Goal: Task Accomplishment & Management: Complete application form

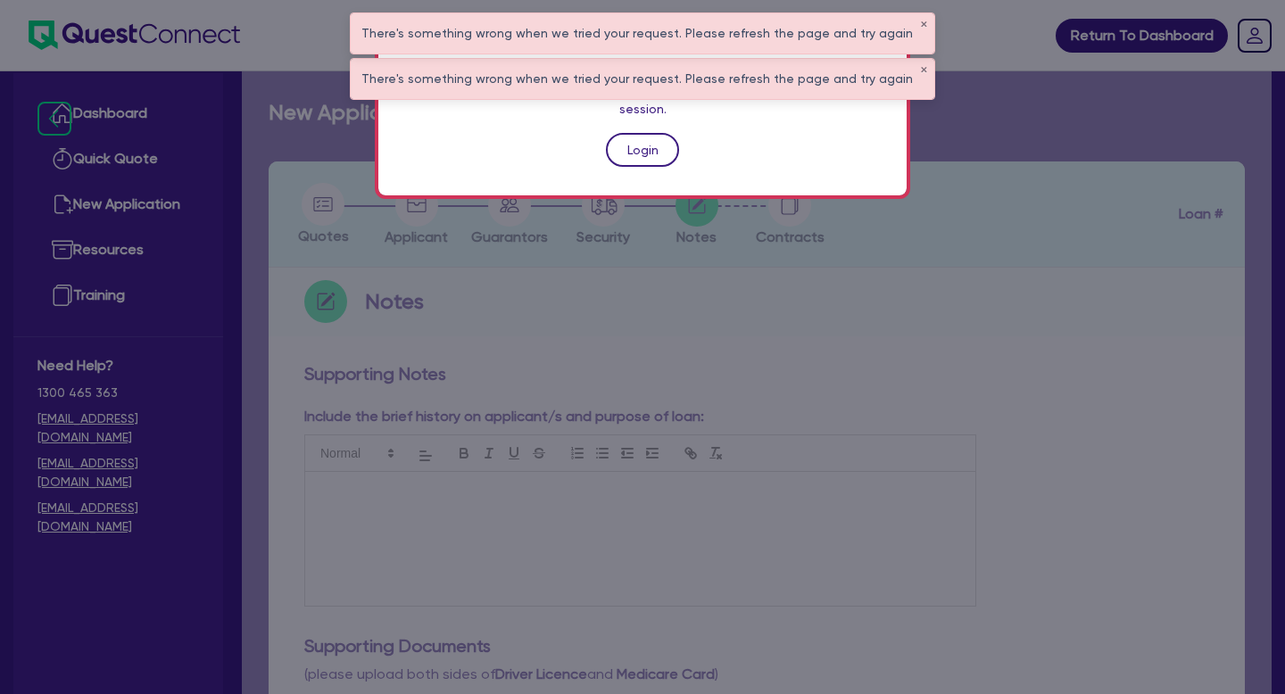
scroll to position [644, 0]
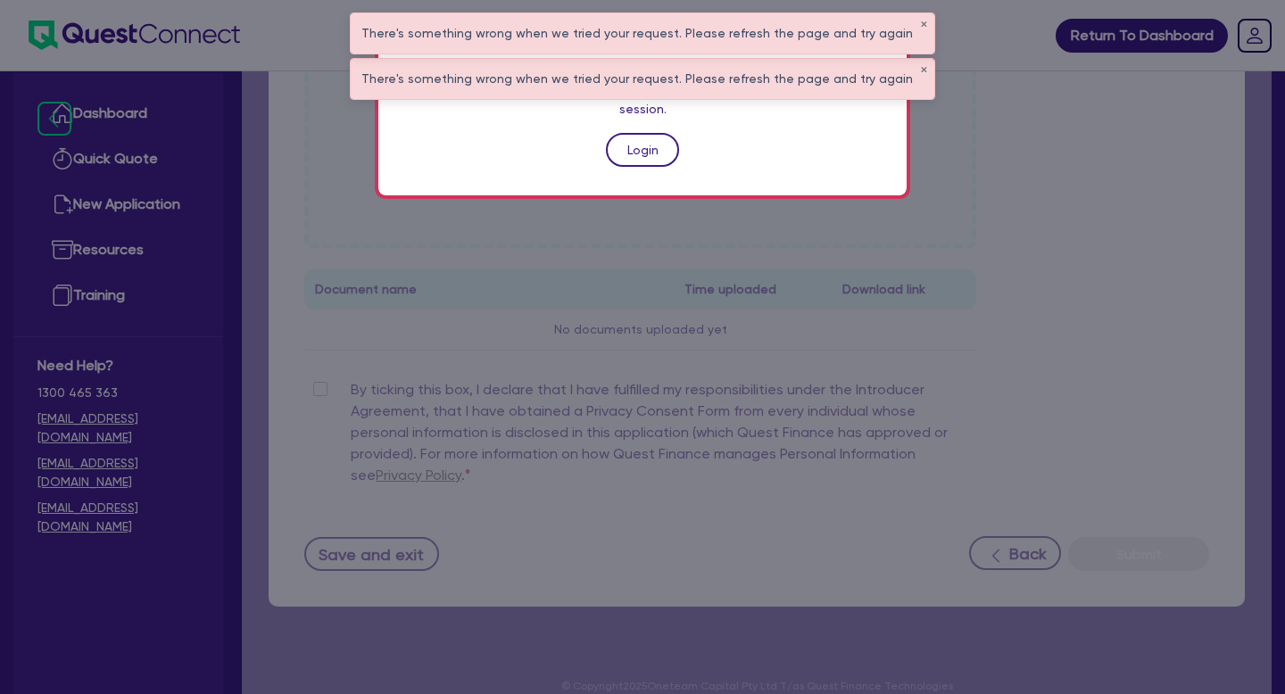
click at [641, 133] on link "Login" at bounding box center [642, 150] width 73 height 34
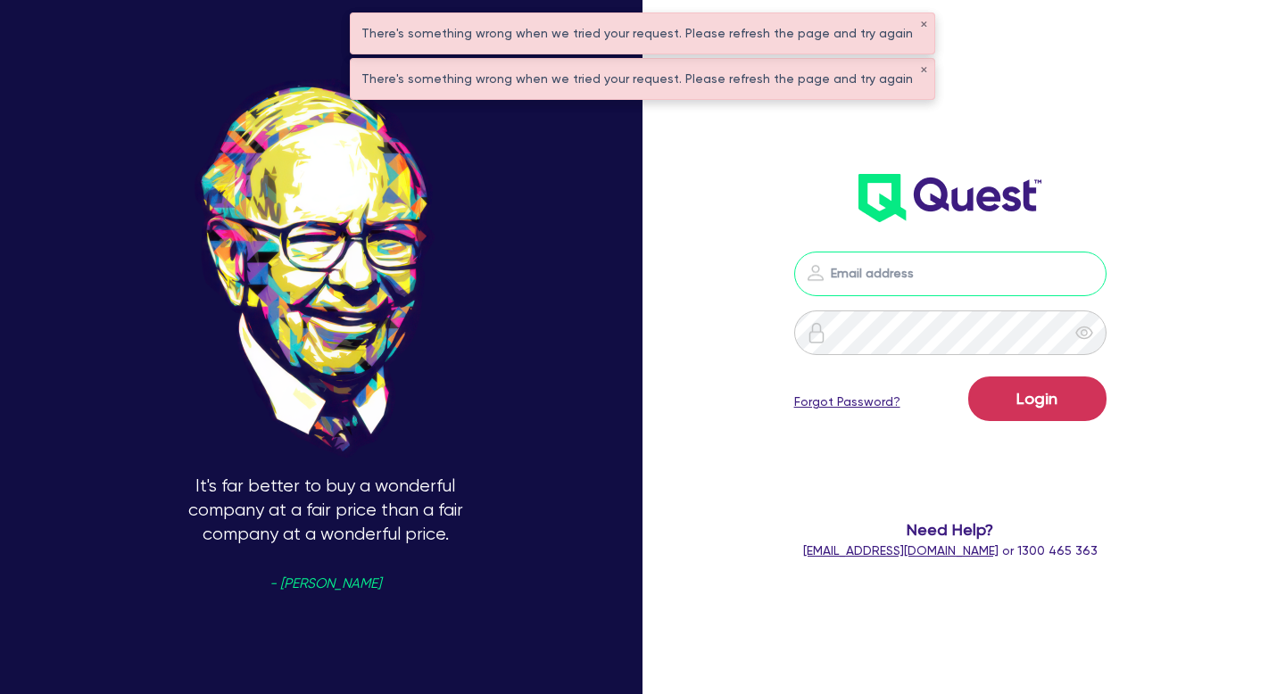
click at [856, 284] on input "email" at bounding box center [950, 274] width 312 height 45
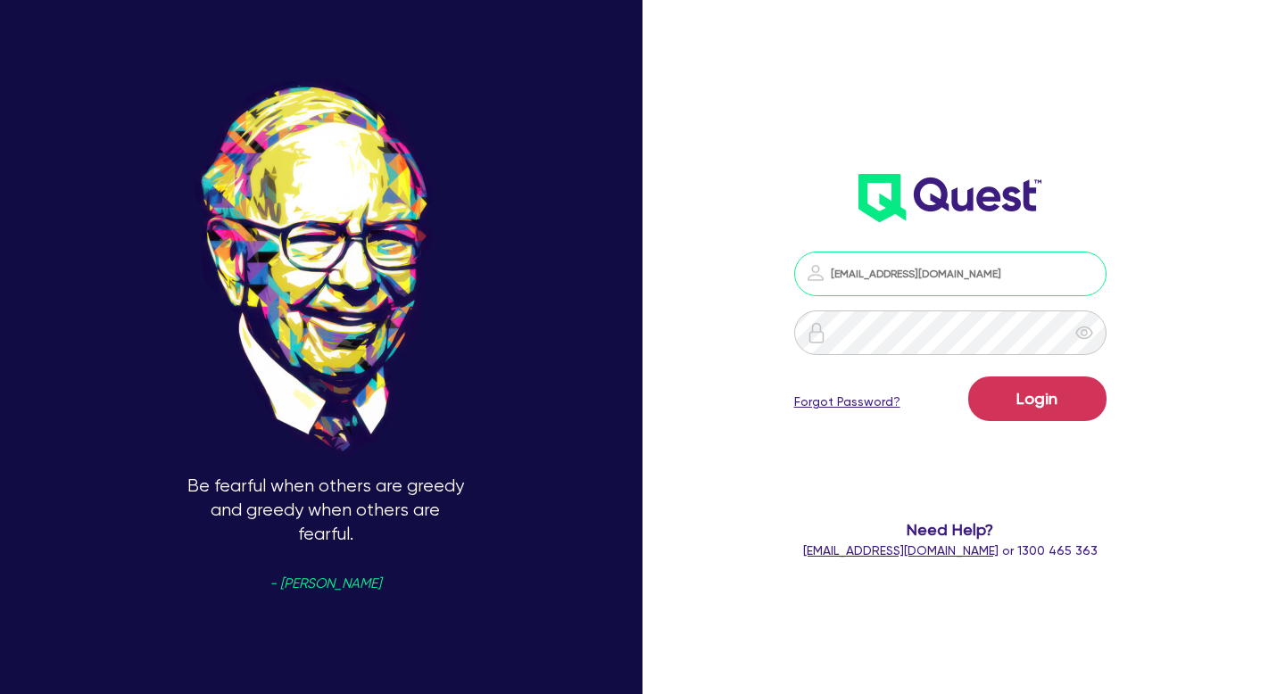
type input "[EMAIL_ADDRESS][DOMAIN_NAME]"
click at [968, 377] on button "Login" at bounding box center [1037, 399] width 138 height 45
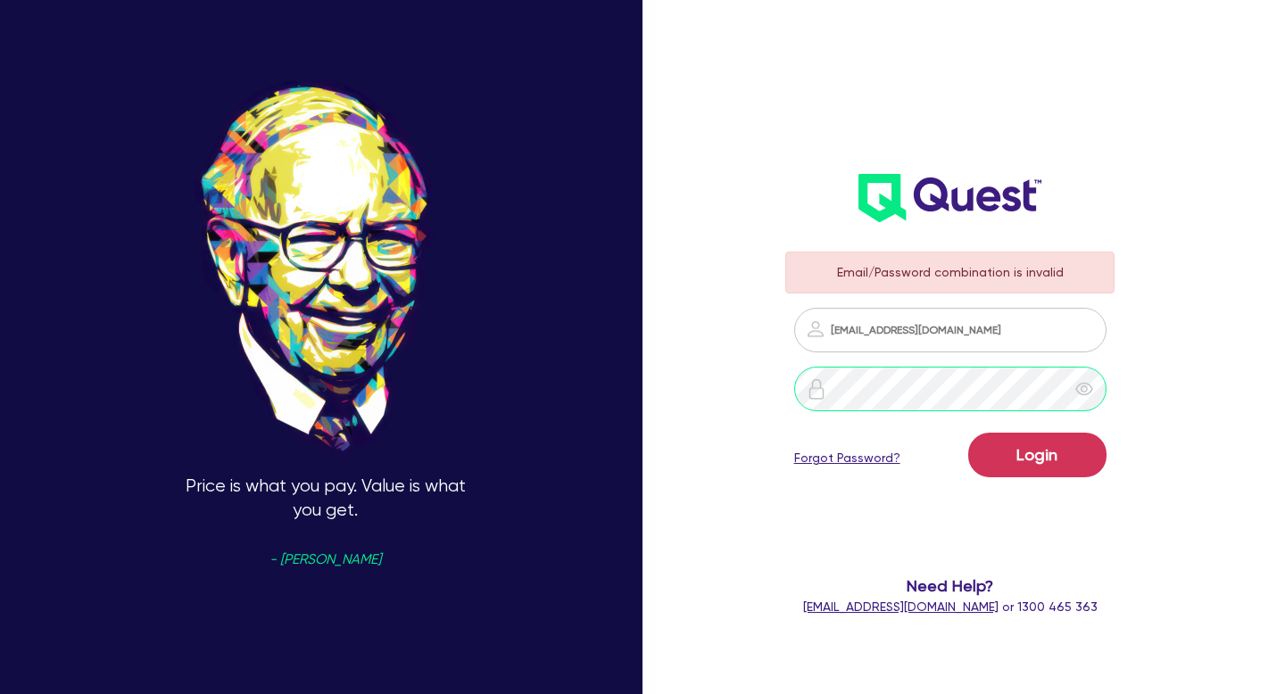
click at [968, 433] on button "Login" at bounding box center [1037, 455] width 138 height 45
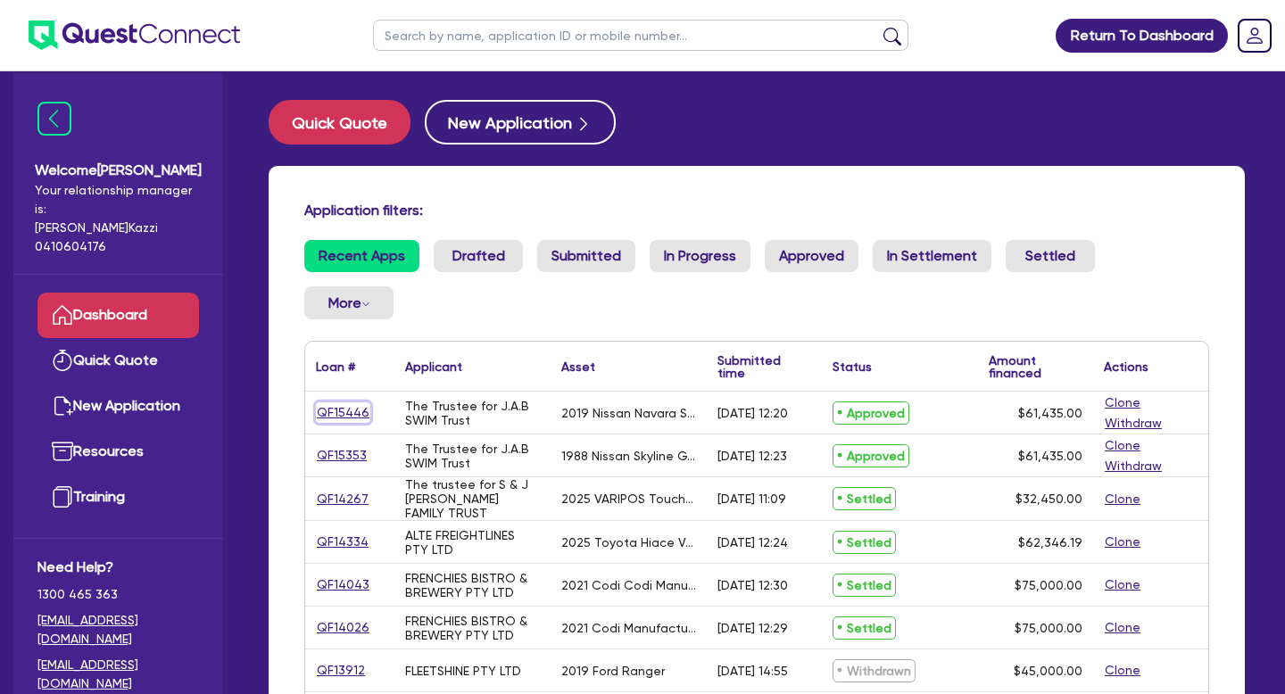
click at [350, 402] on link "QF15446" at bounding box center [343, 412] width 54 height 21
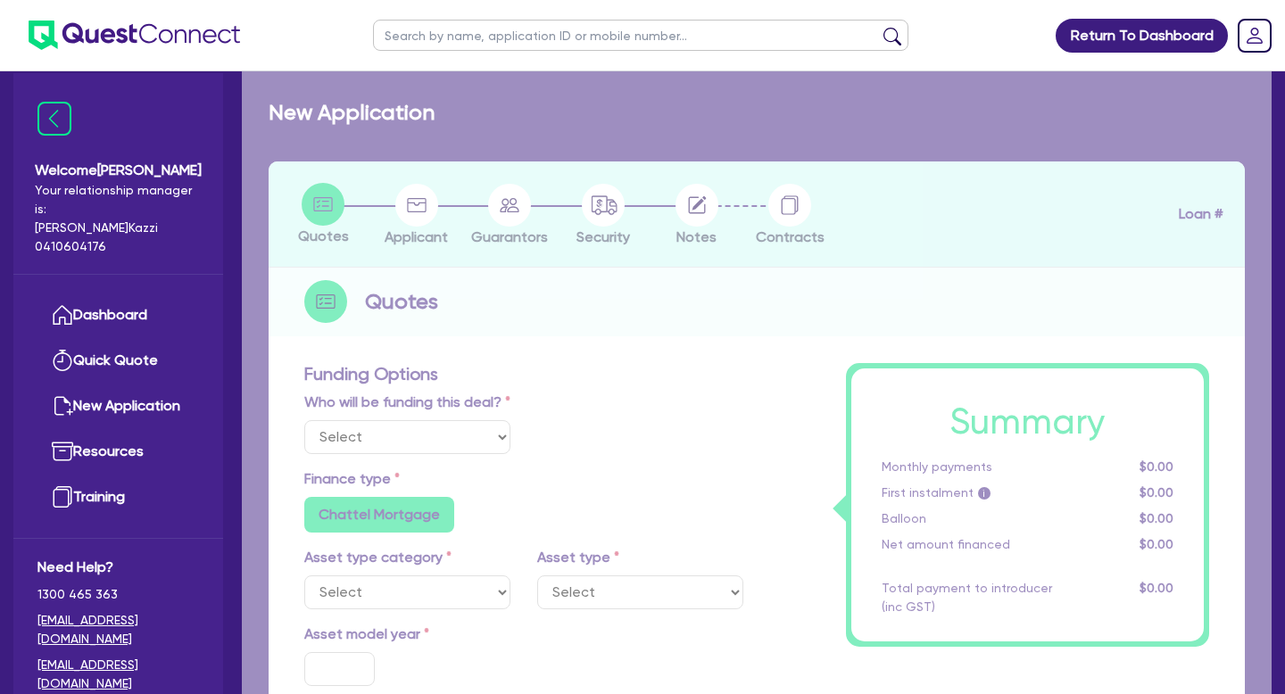
select select "Quest Finance - Own Book"
select select "CARS_AND_LIGHT_TRUCKS"
type input "2019"
radio input "true"
type input "61,435"
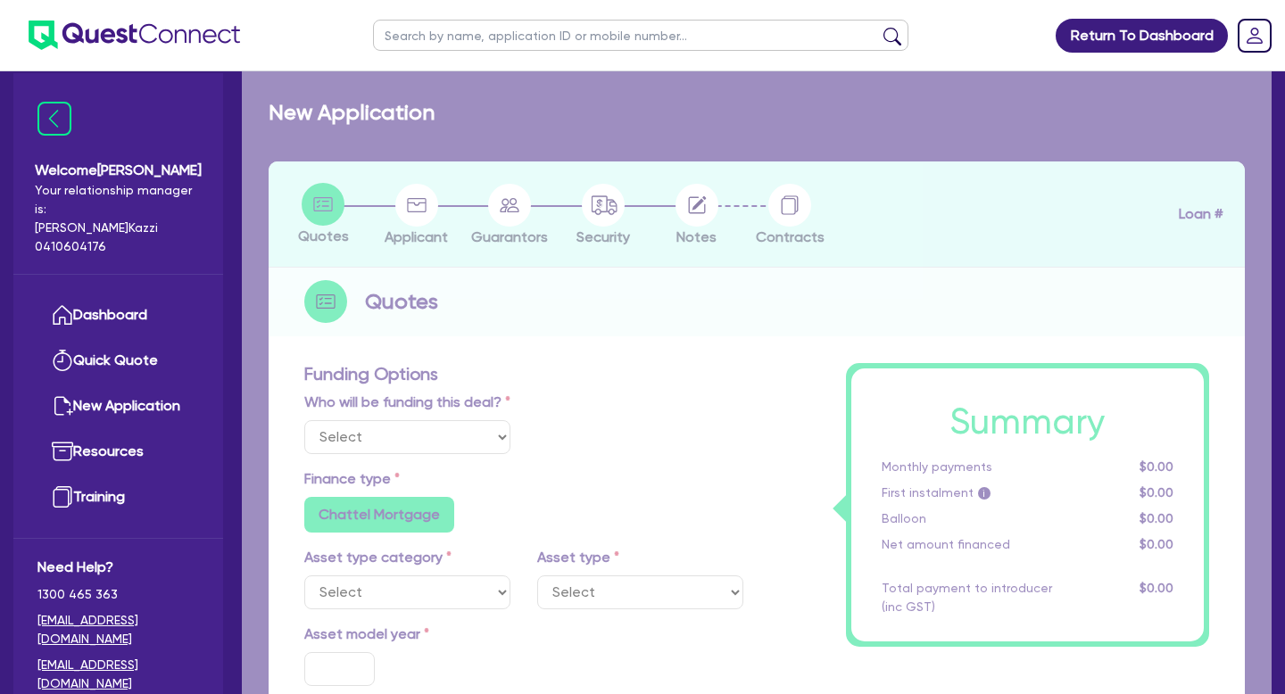
type input "30"
type input "18,430.5"
type input "6"
type input "3,686.1"
type input "17.95"
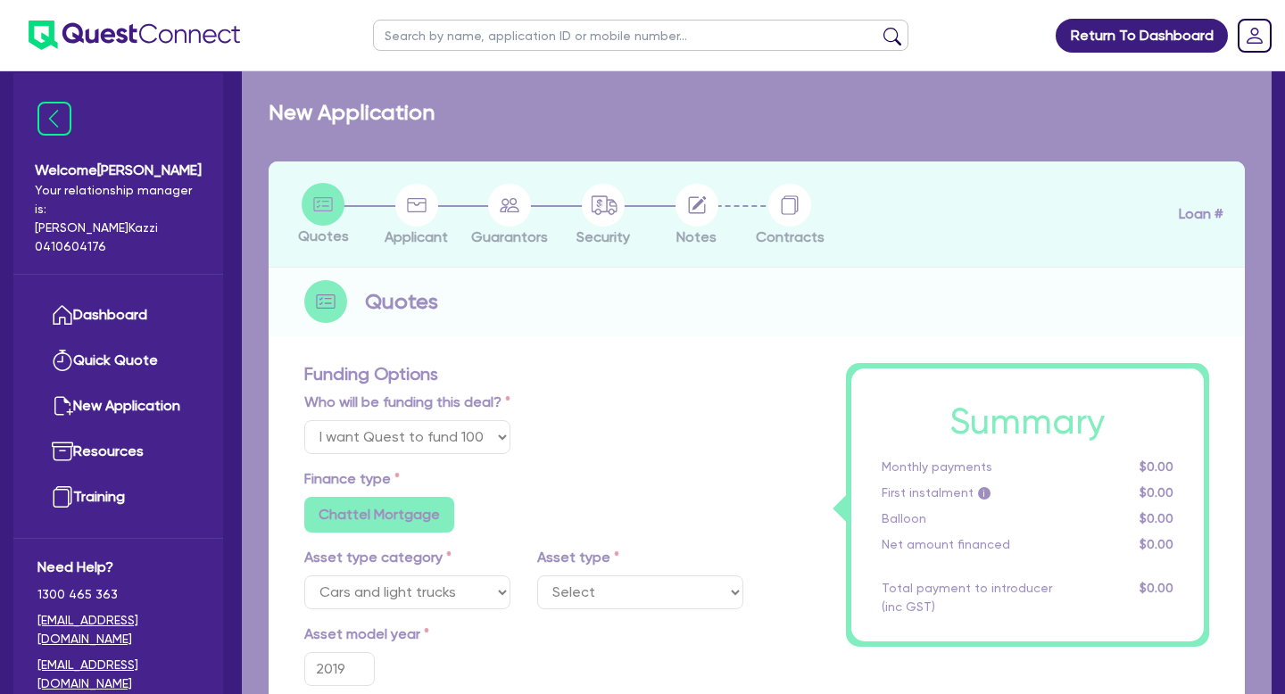
select select "PASSENGER_VEHICLES"
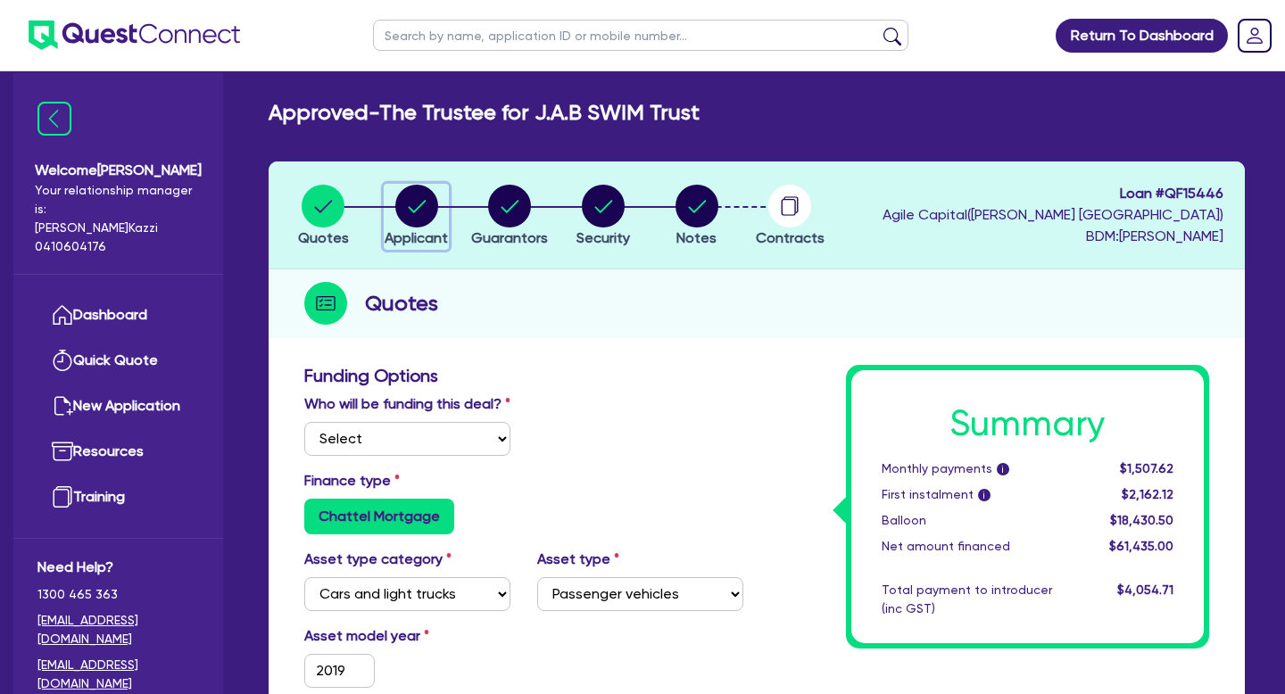
click at [420, 212] on circle "button" at bounding box center [416, 206] width 43 height 43
select select "TRUST"
select select "COMPANY"
select select "ARTS_RECREATION"
select select "SPORTS_VENUE"
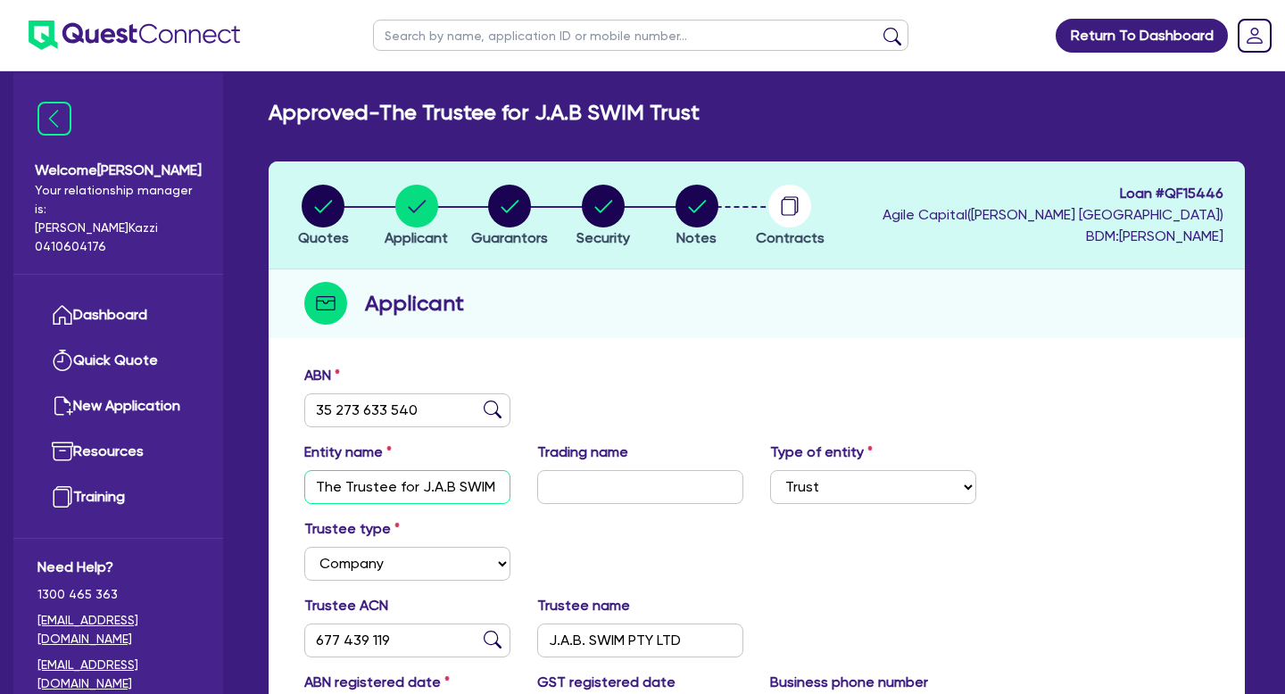
click at [502, 487] on input "The Trustee for J.A.B SWIM Trust" at bounding box center [407, 487] width 206 height 34
drag, startPoint x: 449, startPoint y: 401, endPoint x: 419, endPoint y: 411, distance: 32.2
click at [420, 411] on input "35 273 633 540" at bounding box center [407, 411] width 206 height 34
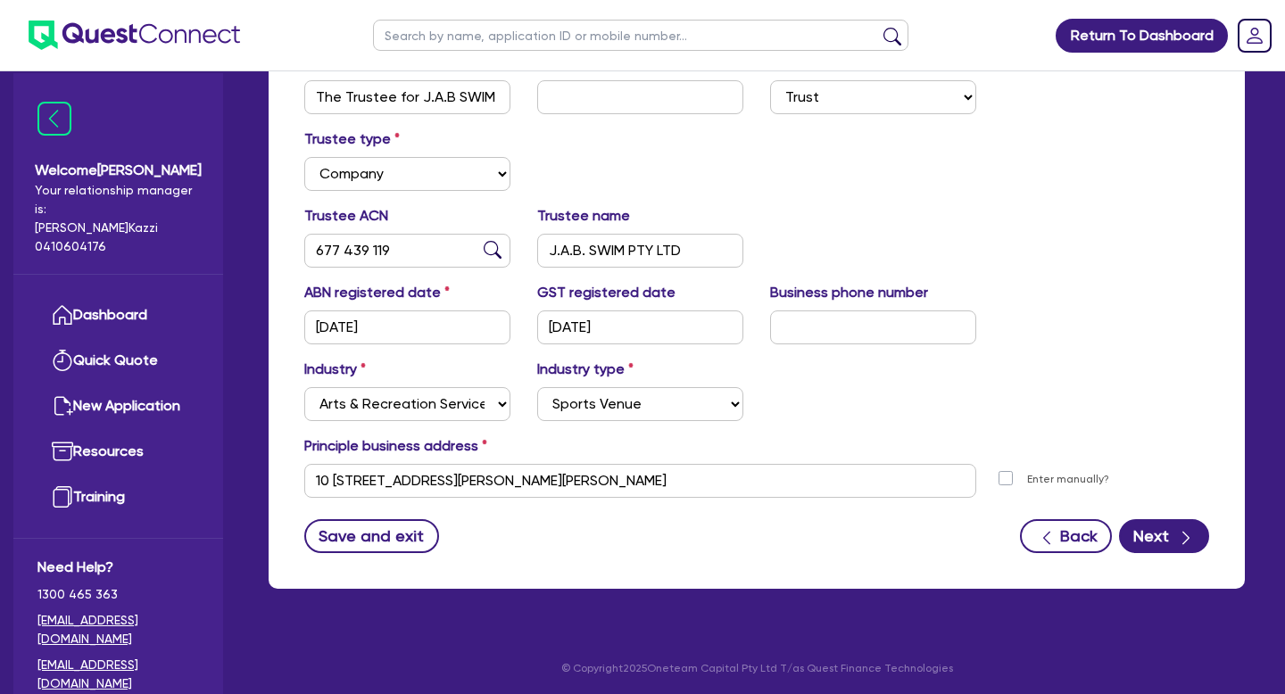
scroll to position [391, 0]
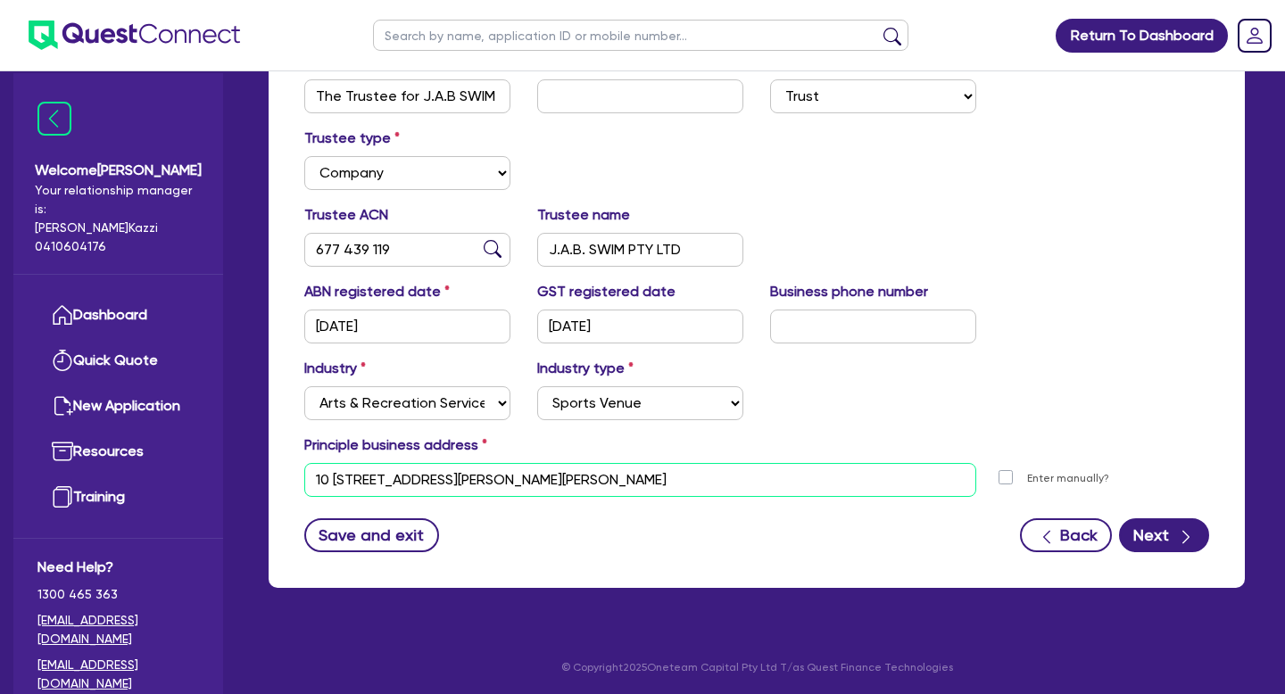
drag, startPoint x: 710, startPoint y: 473, endPoint x: 337, endPoint y: 494, distance: 373.7
click at [336, 494] on input "10 [STREET_ADDRESS][PERSON_NAME][PERSON_NAME]" at bounding box center [640, 480] width 672 height 34
drag, startPoint x: 658, startPoint y: 482, endPoint x: 316, endPoint y: 484, distance: 341.8
click at [313, 483] on input "10 [STREET_ADDRESS][PERSON_NAME][PERSON_NAME]" at bounding box center [640, 480] width 672 height 34
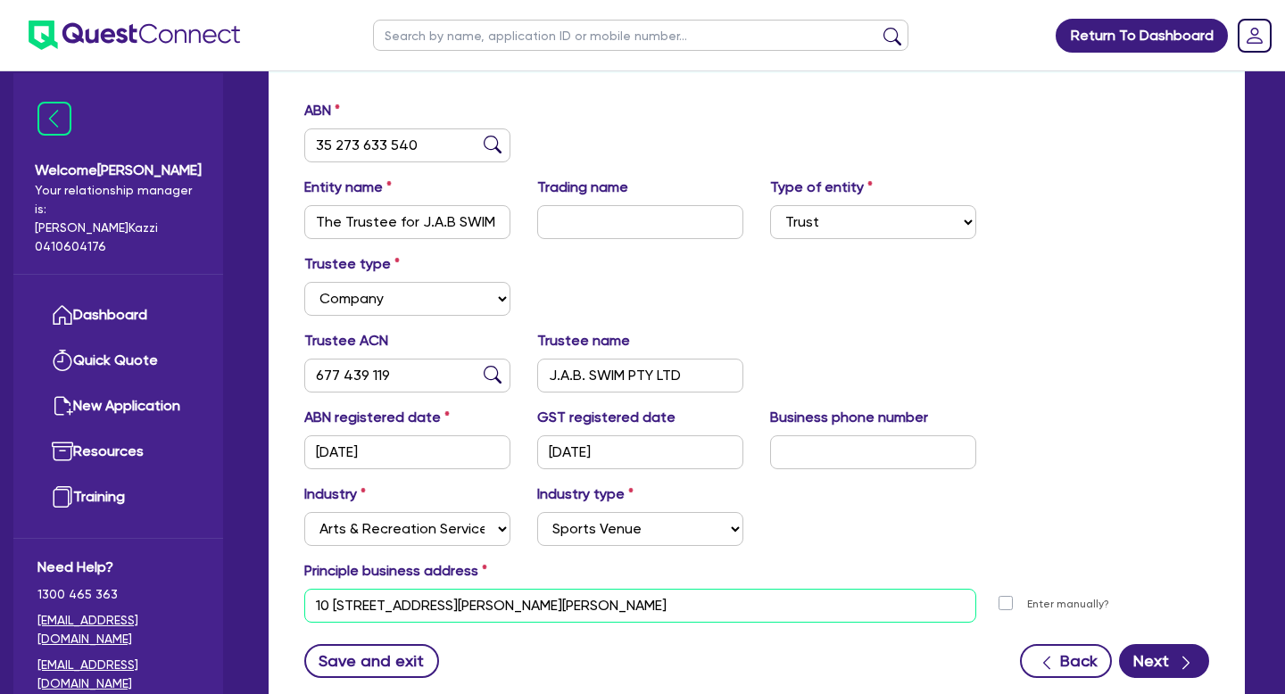
scroll to position [0, 0]
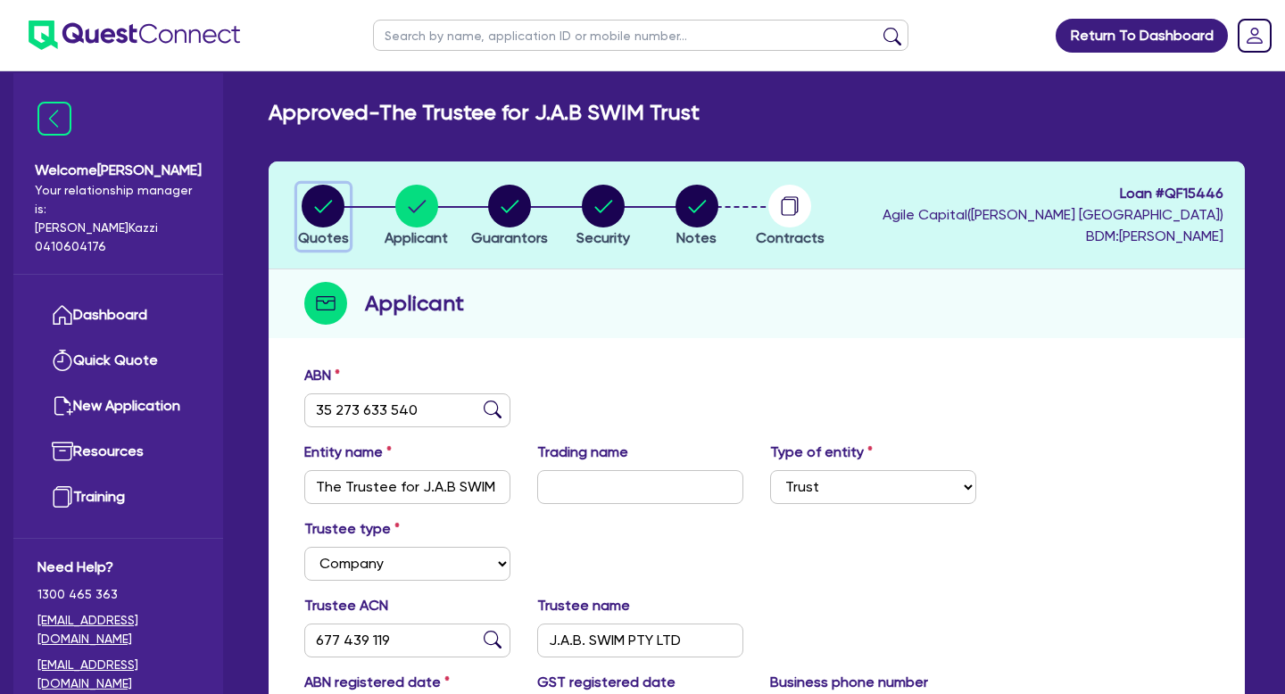
click at [330, 207] on circle "button" at bounding box center [323, 206] width 43 height 43
select select "Quest Finance - Own Book"
select select "CARS_AND_LIGHT_TRUCKS"
select select "PASSENGER_VEHICLES"
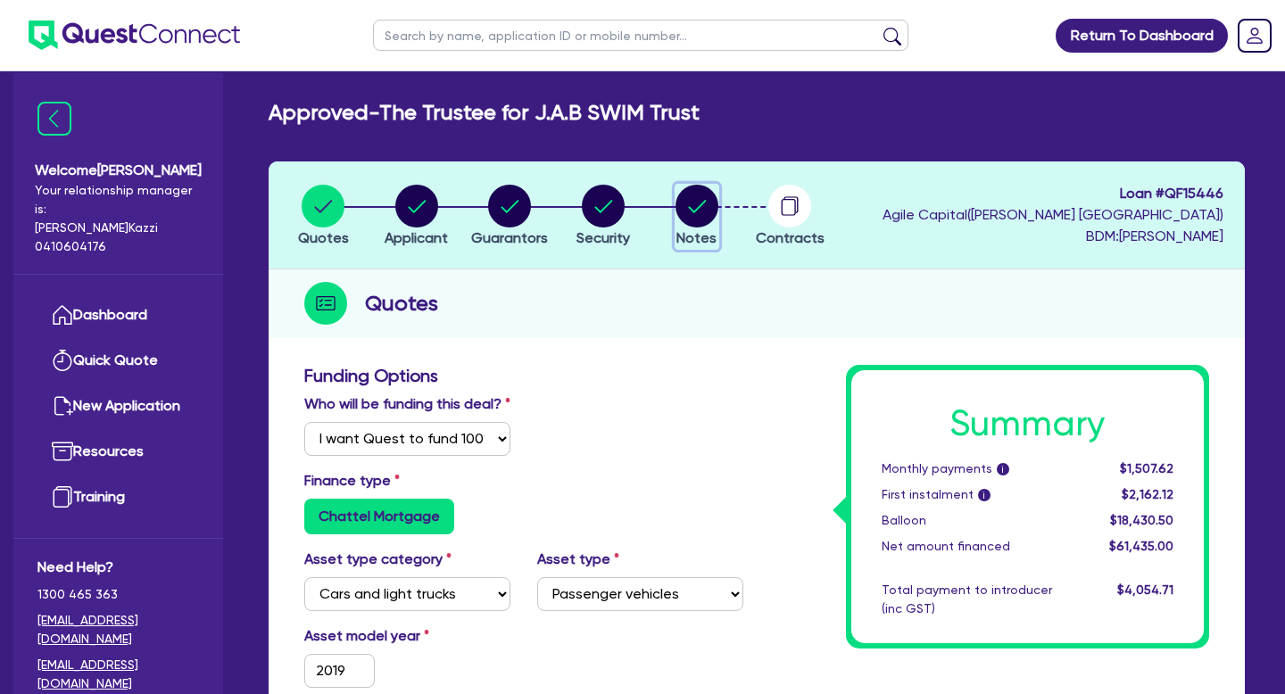
click at [701, 214] on circle "button" at bounding box center [697, 206] width 43 height 43
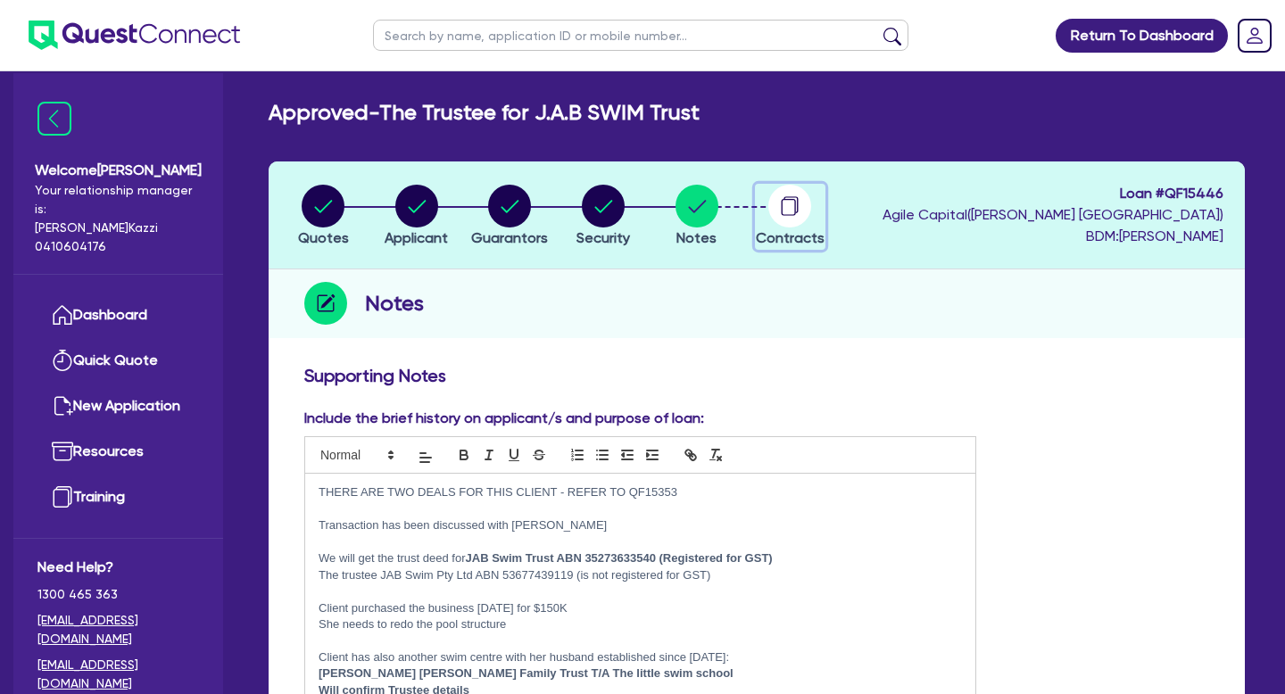
click at [792, 214] on circle "button" at bounding box center [789, 206] width 43 height 43
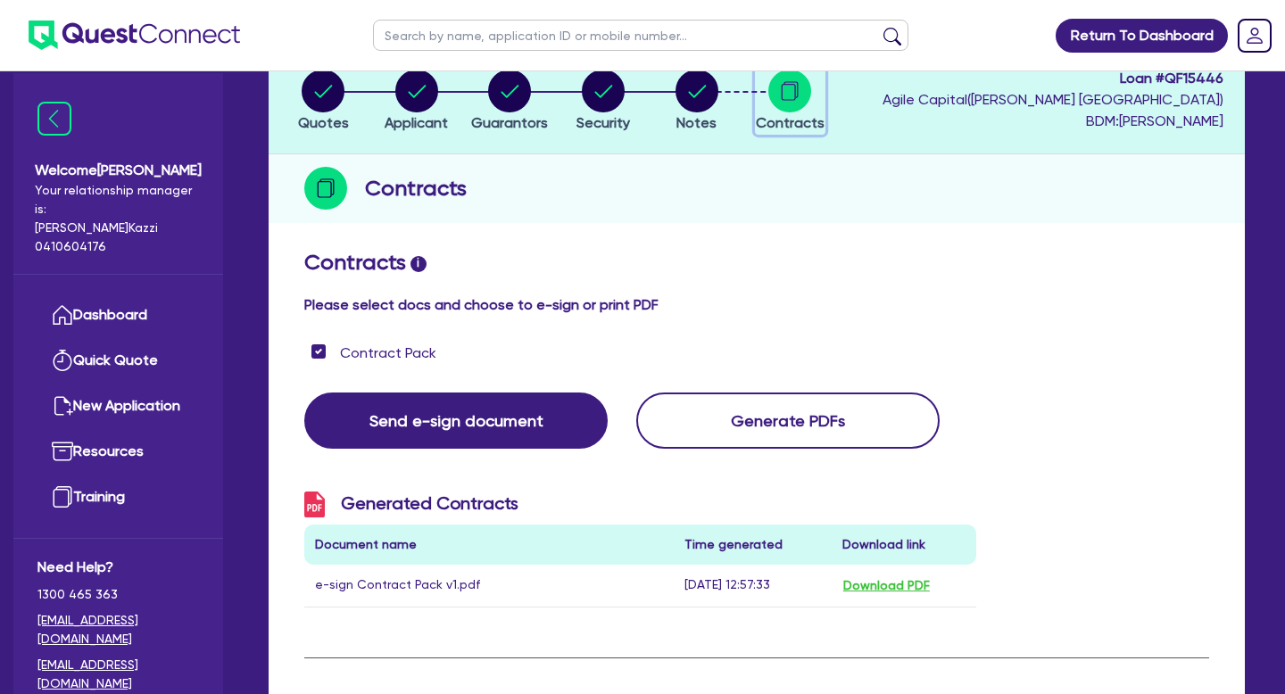
scroll to position [127, 0]
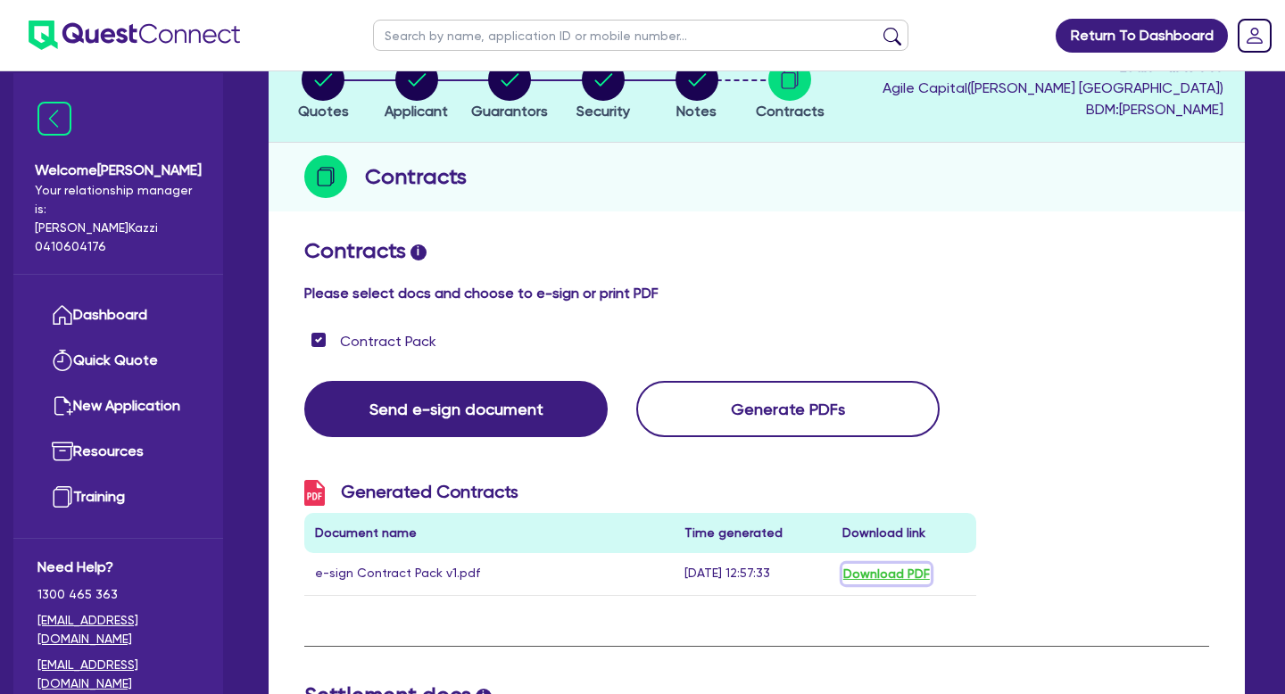
click at [882, 577] on button "Download PDF" at bounding box center [886, 574] width 88 height 21
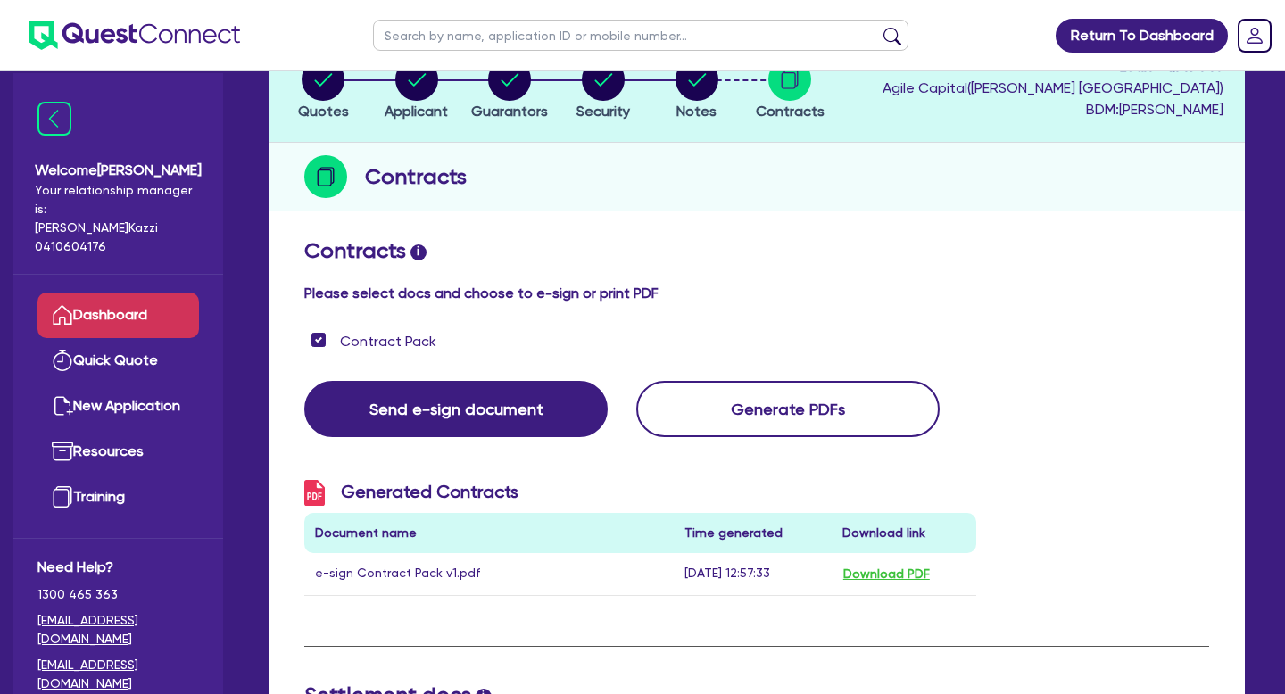
click at [136, 293] on link "Dashboard" at bounding box center [118, 316] width 162 height 46
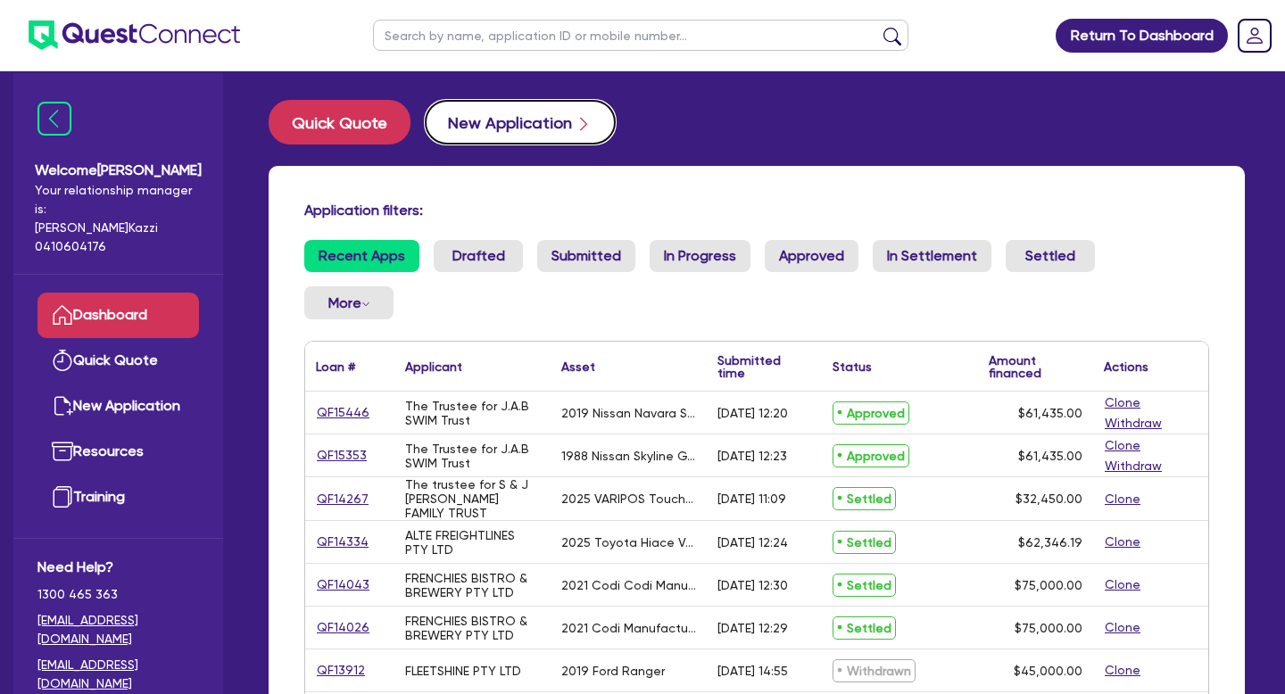
click at [517, 113] on button "New Application" at bounding box center [520, 122] width 191 height 45
select select "Quest Finance - Own Book"
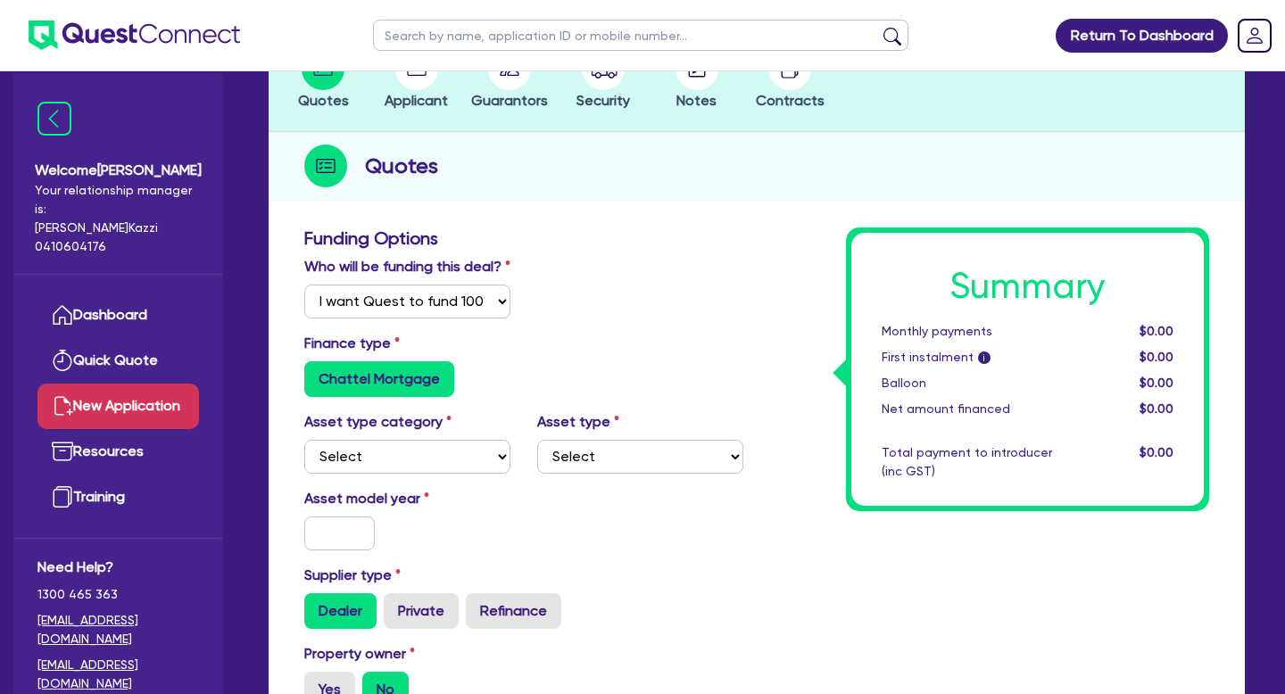
scroll to position [159, 0]
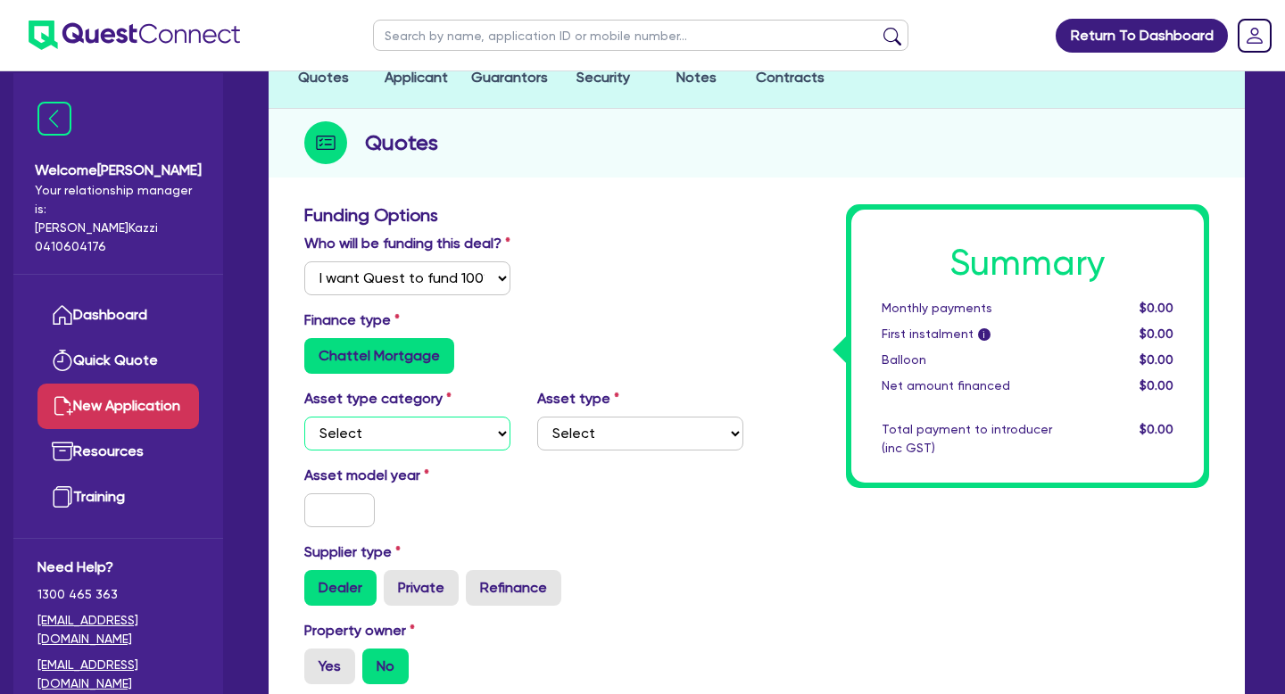
click at [498, 435] on select "Select Cars and light trucks Primary assets Secondary assets Tertiary assets" at bounding box center [407, 434] width 206 height 34
select select "TERTIARY_ASSETS"
click at [304, 417] on select "Select Cars and light trucks Primary assets Secondary assets Tertiary assets" at bounding box center [407, 434] width 206 height 34
click at [740, 430] on select "Select Beauty equipment IT equipment IT software Watercraft Other" at bounding box center [640, 434] width 206 height 34
select select "OTHER_TERTIARY"
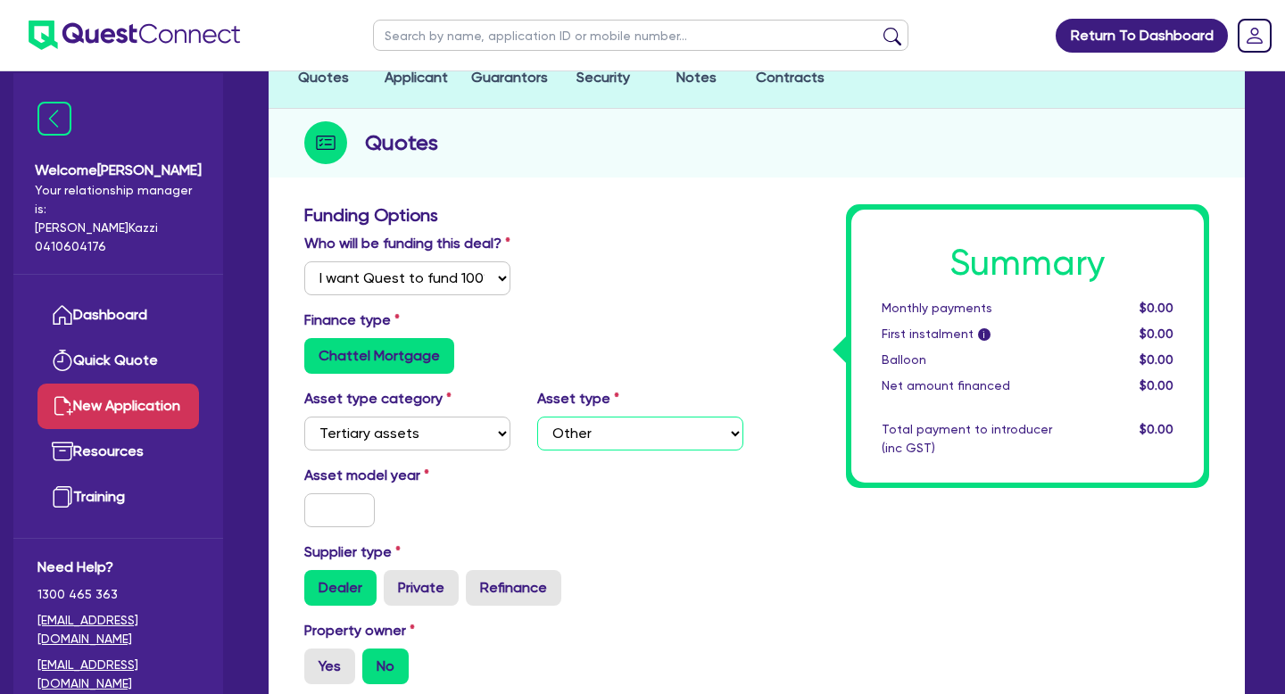
click at [537, 417] on select "Select Beauty equipment IT equipment IT software Watercraft Other" at bounding box center [640, 434] width 206 height 34
click at [310, 508] on input "text" at bounding box center [339, 511] width 71 height 34
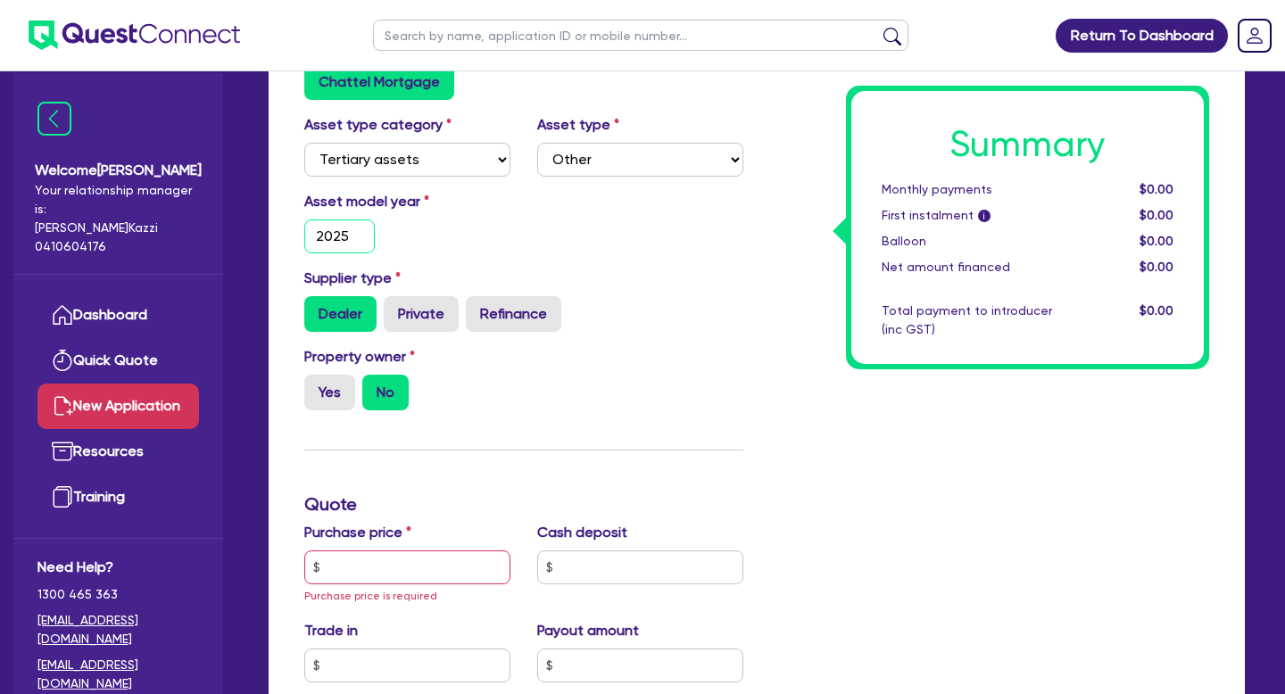
scroll to position [436, 0]
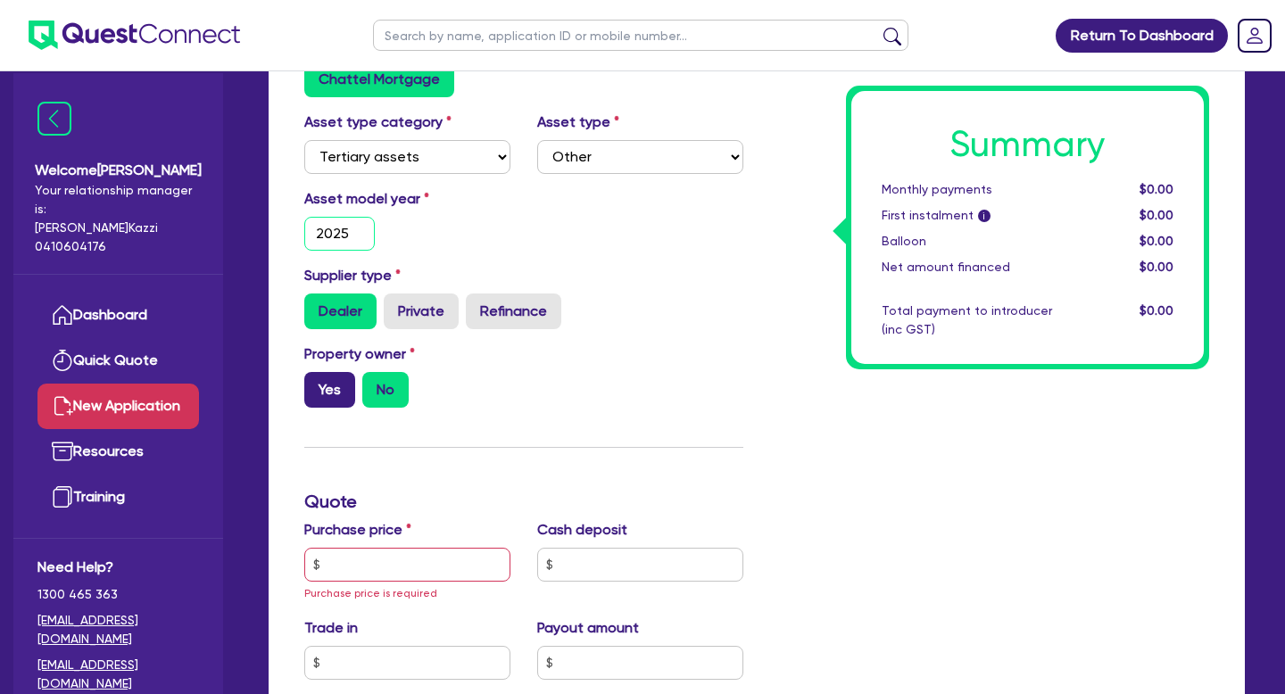
type input "2025"
click at [332, 386] on label "Yes" at bounding box center [329, 390] width 51 height 36
click at [316, 384] on input "Yes" at bounding box center [310, 378] width 12 height 12
radio input "true"
click at [376, 560] on input "text" at bounding box center [407, 565] width 206 height 34
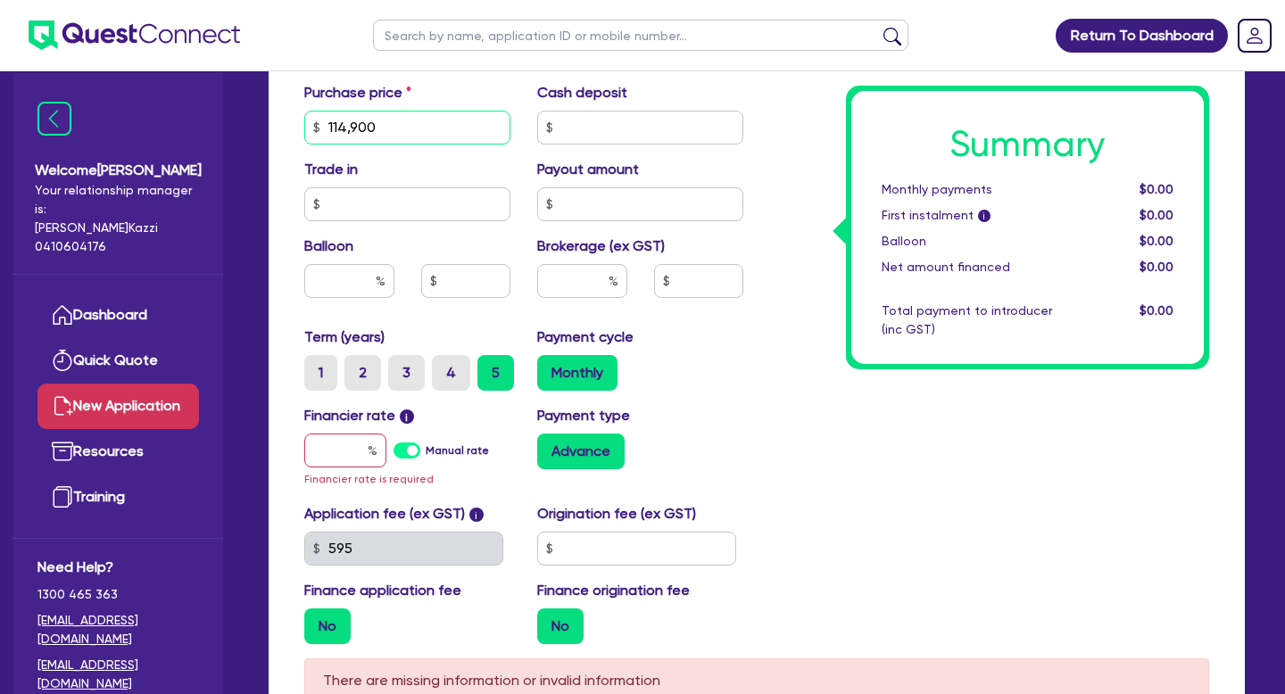
scroll to position [883, 0]
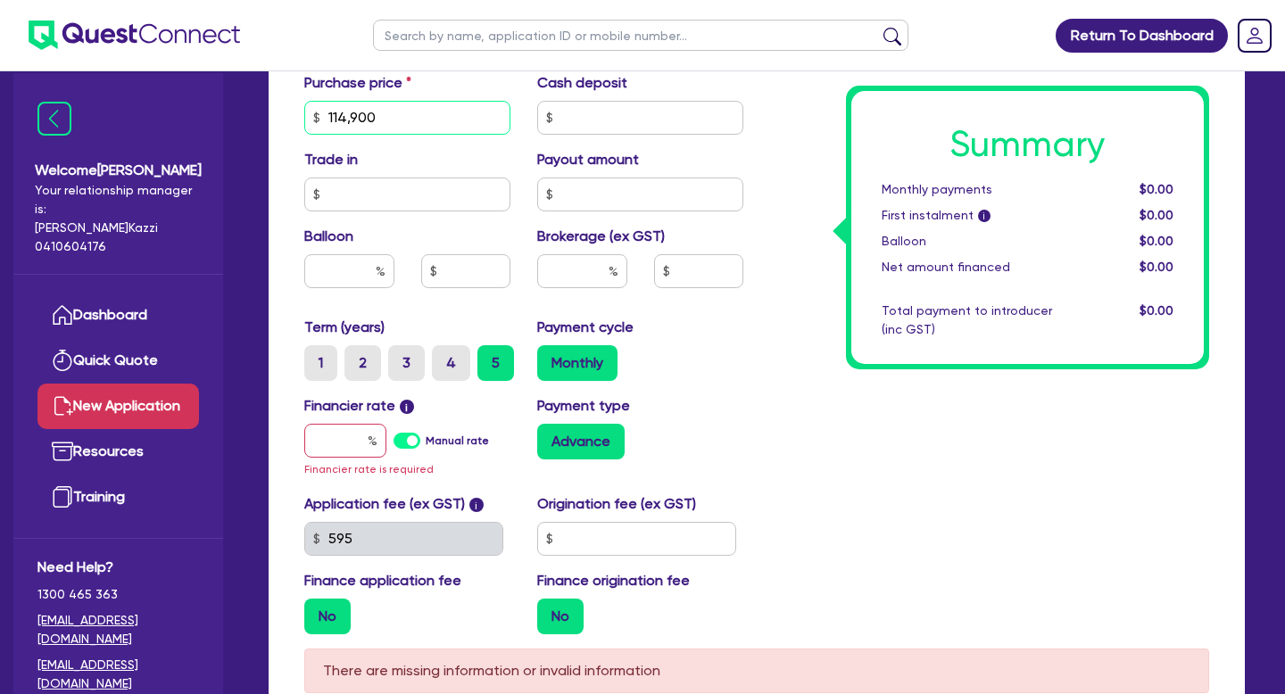
type input "114,900"
click at [361, 444] on input "text" at bounding box center [345, 441] width 82 height 34
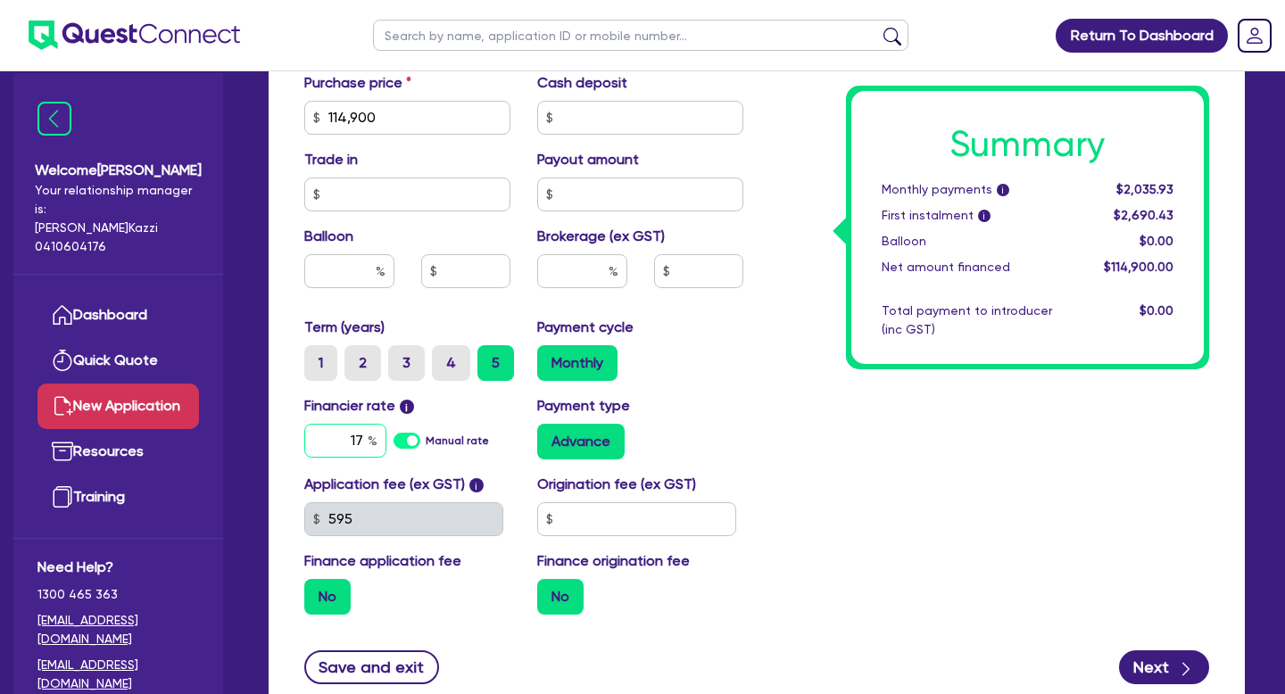
type input "17"
click at [567, 518] on input "text" at bounding box center [636, 519] width 199 height 34
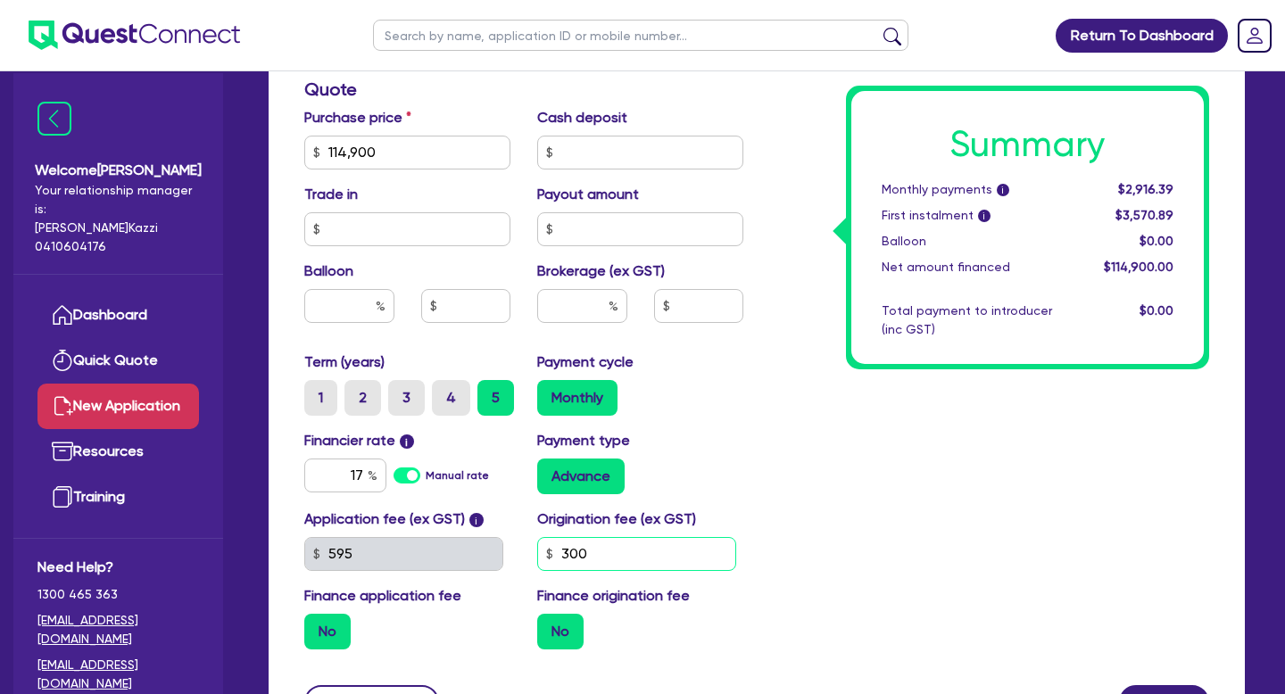
scroll to position [834, 0]
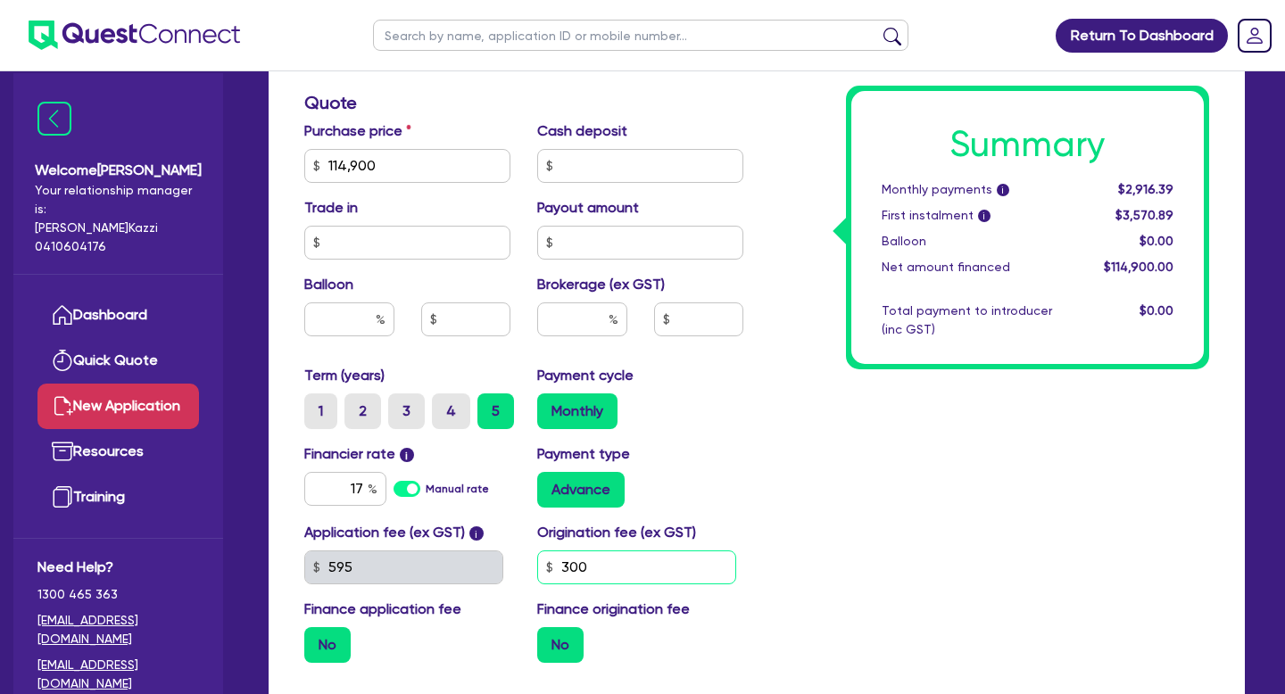
type input "300"
click at [589, 312] on input "text" at bounding box center [582, 320] width 90 height 34
type input "6"
click at [766, 483] on div "Summary Monthly payments i $3,102.22 First instalment i $4,086.72 Balloon $0.00…" at bounding box center [990, 103] width 466 height 1149
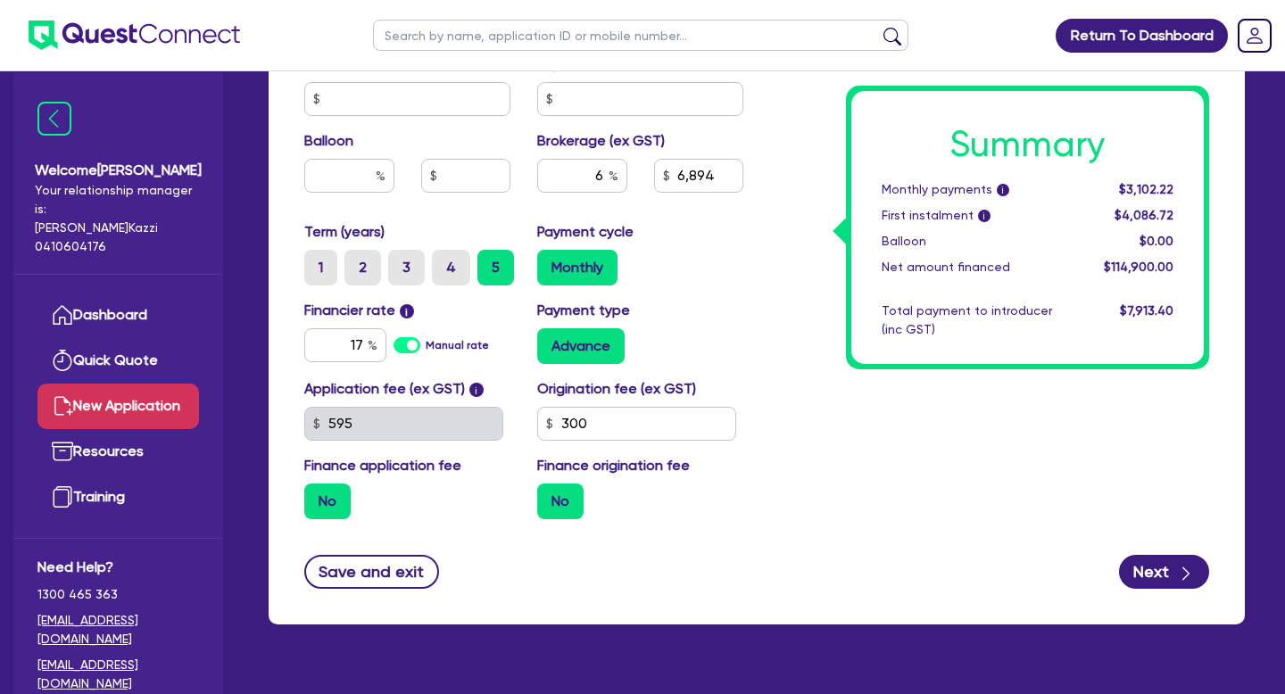
scroll to position [1016, 0]
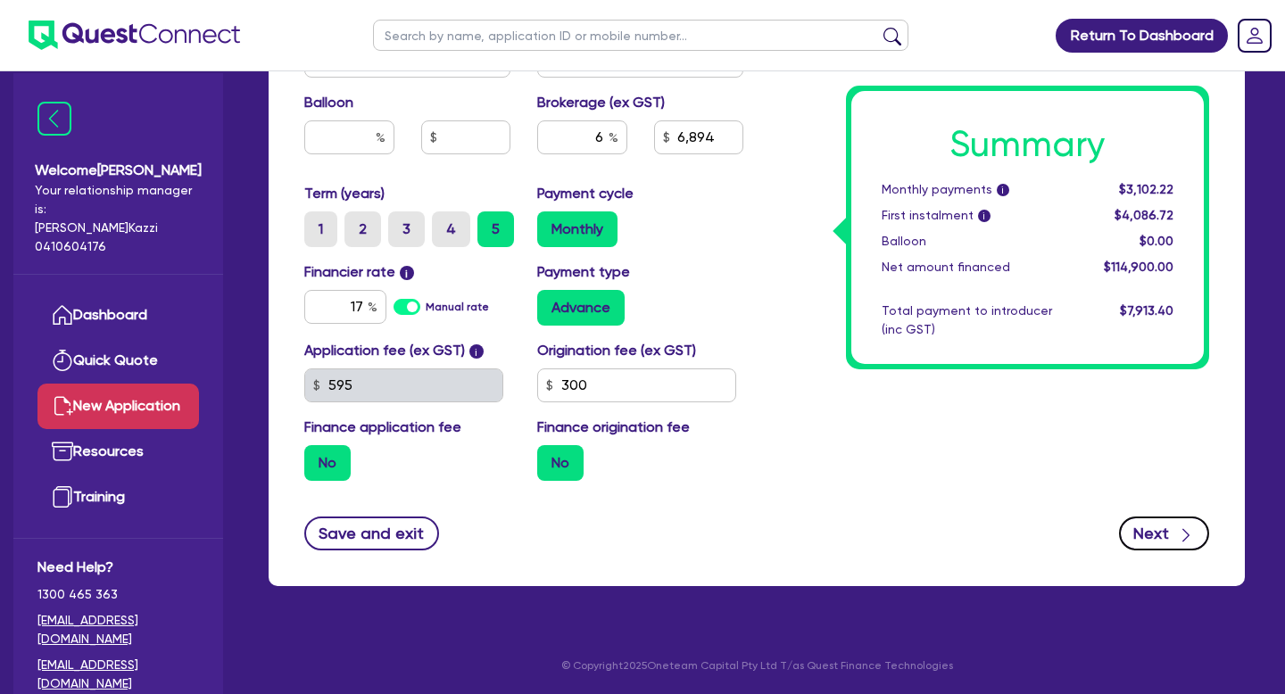
click at [1157, 532] on button "Next" at bounding box center [1164, 534] width 90 height 34
type input "6,894"
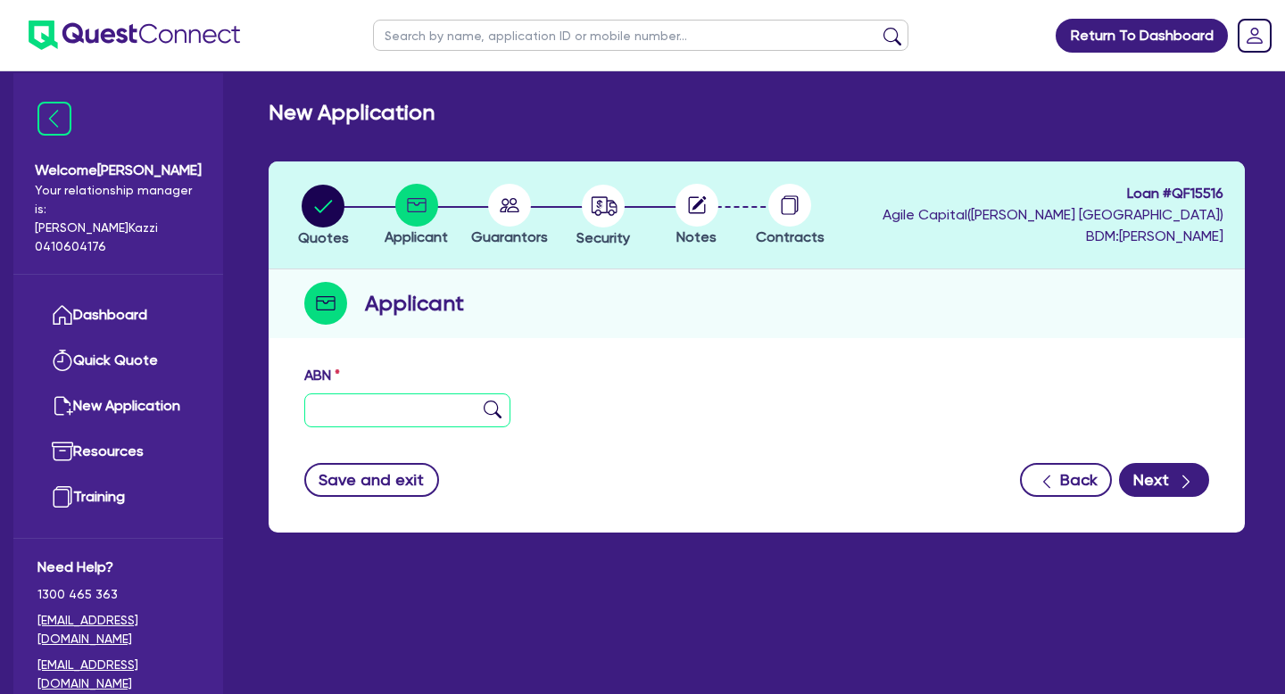
click at [377, 409] on input "text" at bounding box center [407, 411] width 206 height 34
paste input "54 667 567 222"
type input "54 667 567 222"
click at [493, 412] on img at bounding box center [493, 410] width 18 height 18
type input "UNIVERSAL FITNESS GROUP AUSTRALIA (PEMULWUY) PTY LTD"
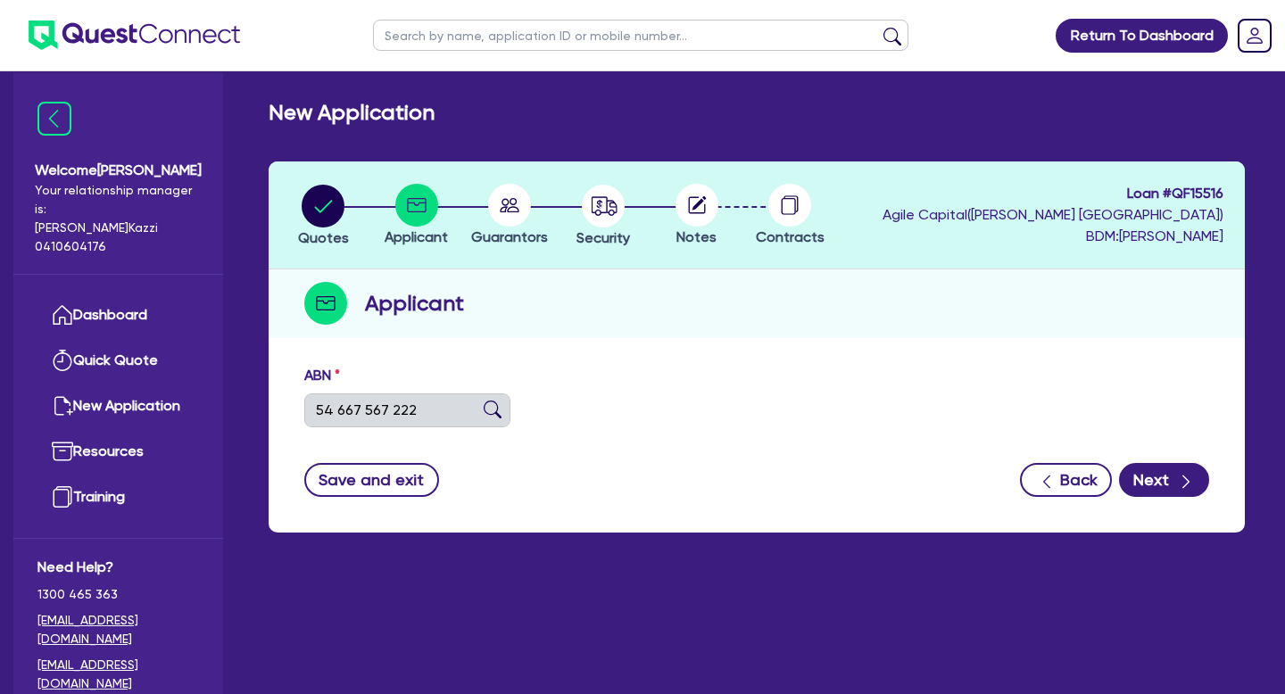
select select "COMPANY"
type input "[DATE]"
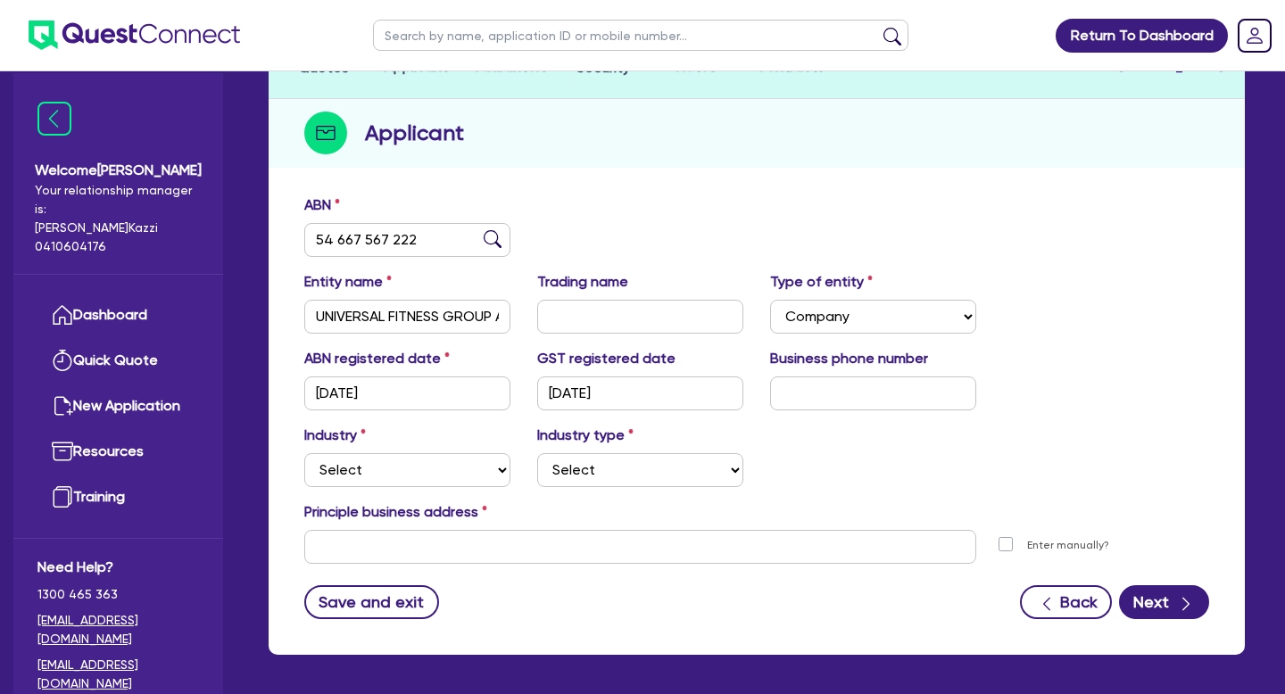
scroll to position [239, 0]
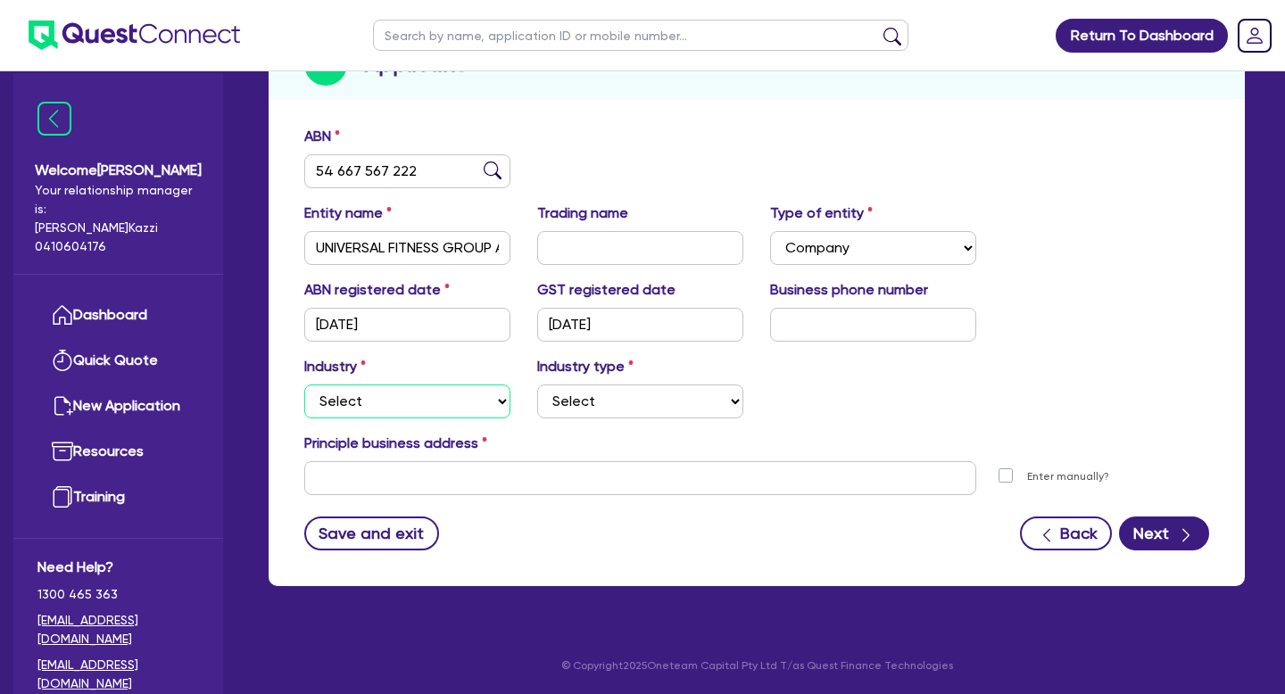
click at [502, 397] on select "Select Accomodation & Food Services Administrative & Support Services Agricultu…" at bounding box center [407, 402] width 206 height 34
select select "HEALTH_BEAUTY"
click at [304, 385] on select "Select Accomodation & Food Services Administrative & Support Services Agricultu…" at bounding box center [407, 402] width 206 height 34
click at [498, 402] on select "Select Accomodation & Food Services Administrative & Support Services Agricultu…" at bounding box center [407, 402] width 206 height 34
click at [733, 402] on select "Select [MEDICAL_DATA], [MEDICAL_DATA] Services Cosmetics Supplies Day Spas, Hea…" at bounding box center [640, 402] width 206 height 34
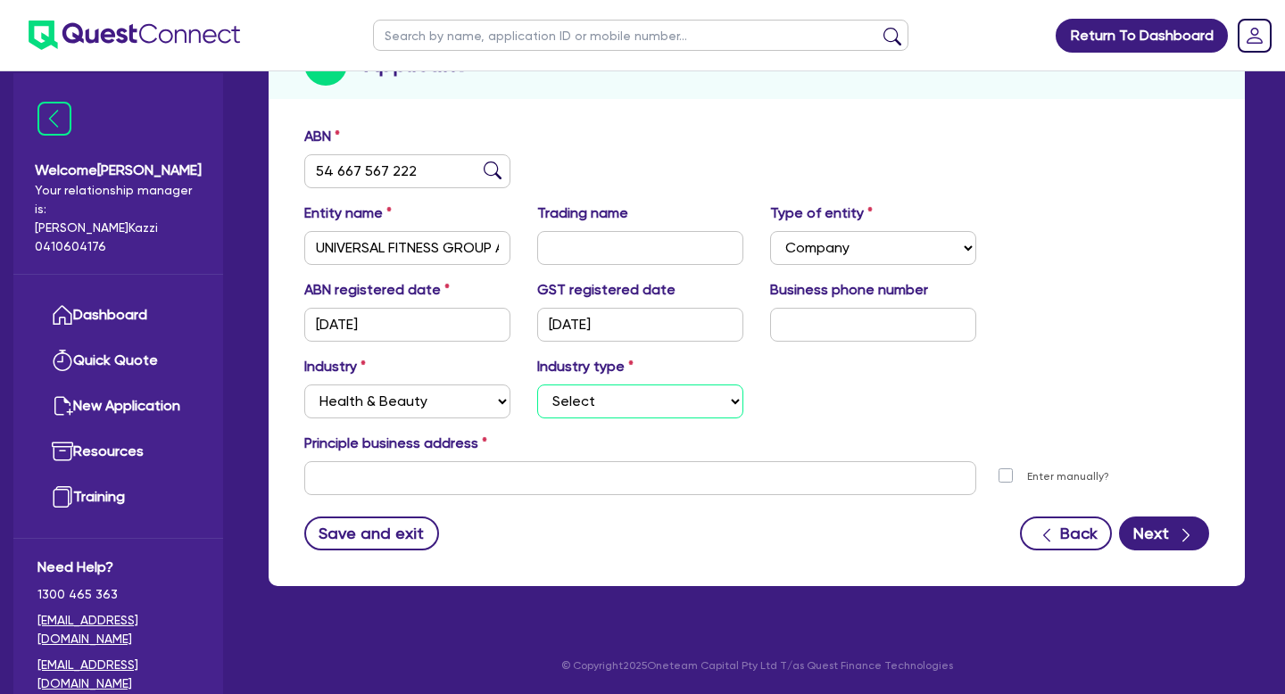
select select "OTHER_HEALTH_BEAUTY"
click at [537, 385] on select "Select [MEDICAL_DATA], [MEDICAL_DATA] Services Cosmetics Supplies Day Spas, Hea…" at bounding box center [640, 402] width 206 height 34
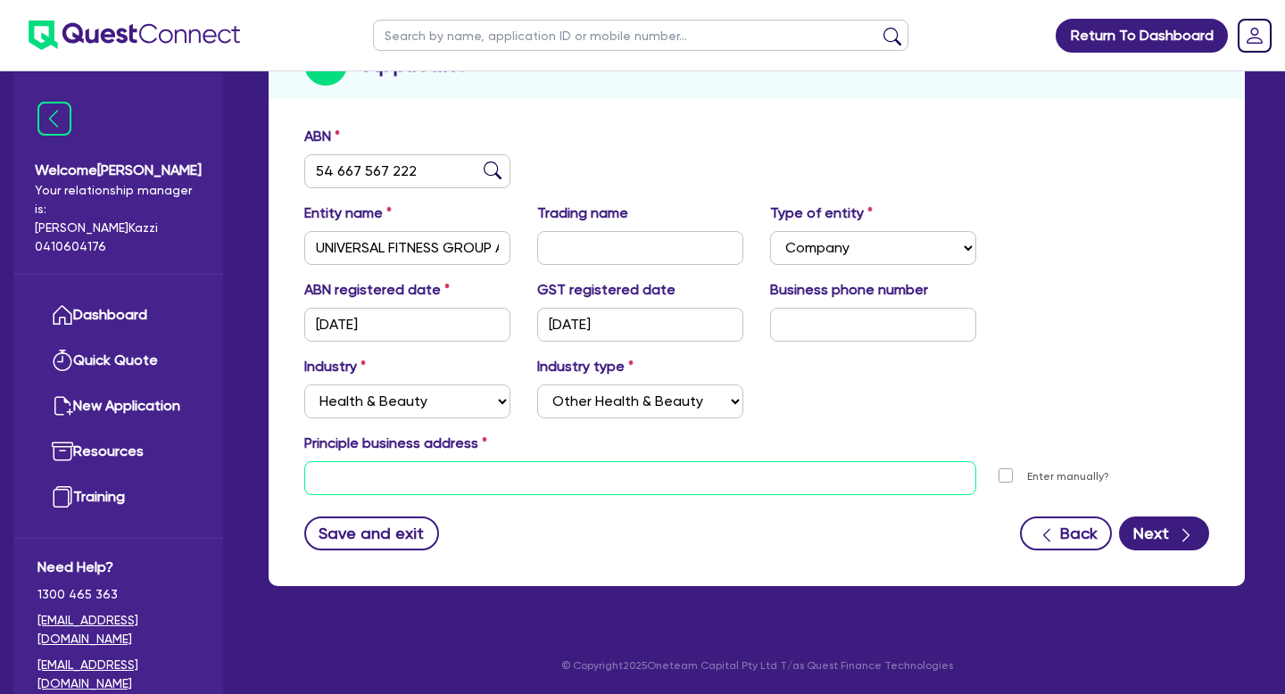
click at [353, 481] on input "text" at bounding box center [640, 478] width 672 height 34
paste input "[STREET_ADDRESS]"
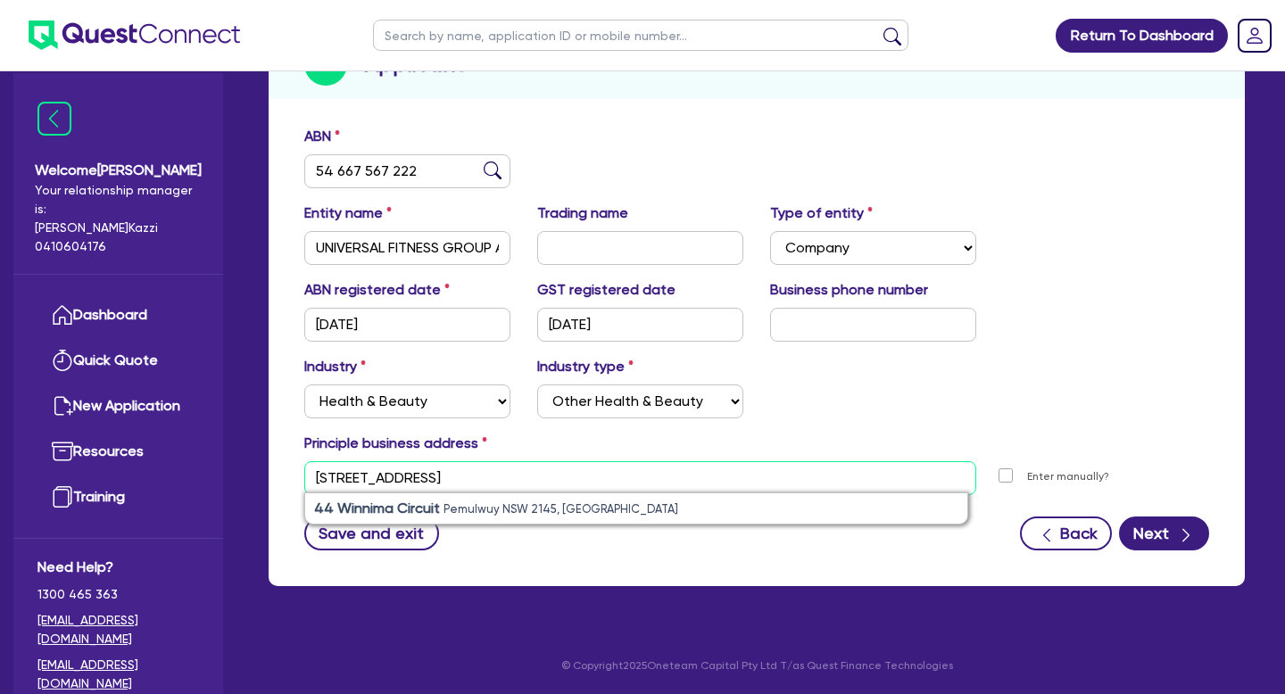
click at [336, 478] on input "[STREET_ADDRESS]" at bounding box center [640, 478] width 672 height 34
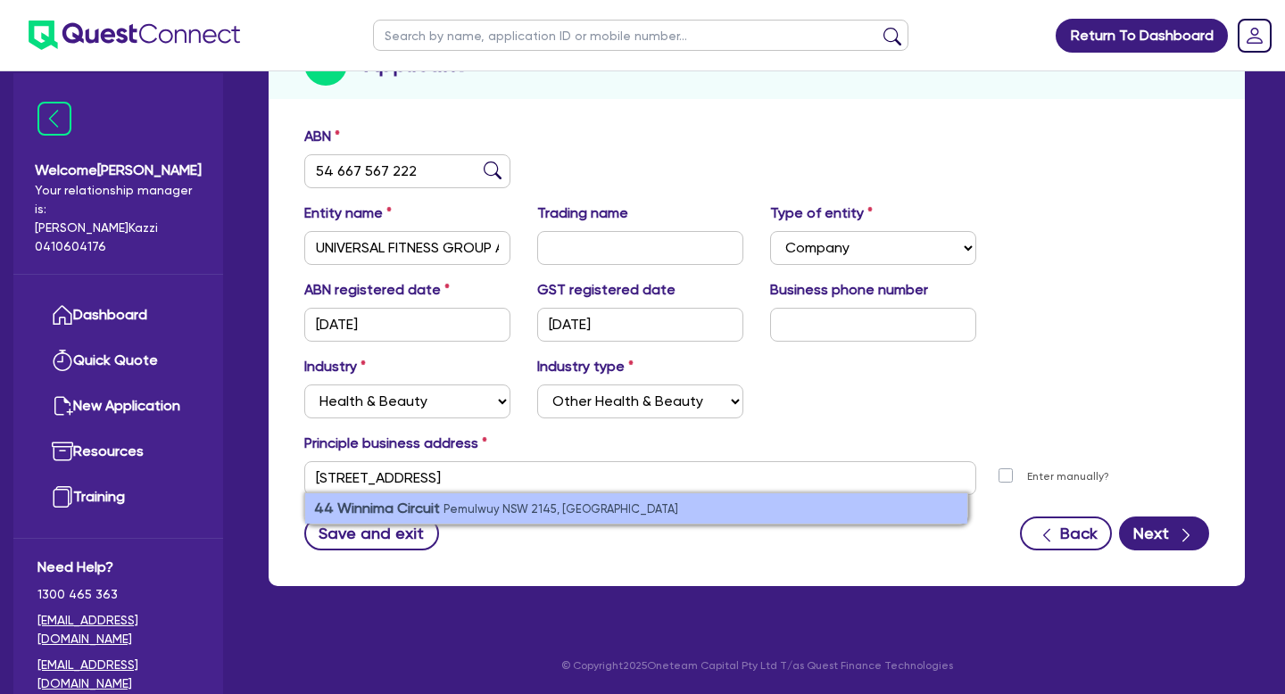
click at [345, 497] on li "[STREET_ADDRESS]" at bounding box center [636, 509] width 662 height 30
type input "[STREET_ADDRESS]"
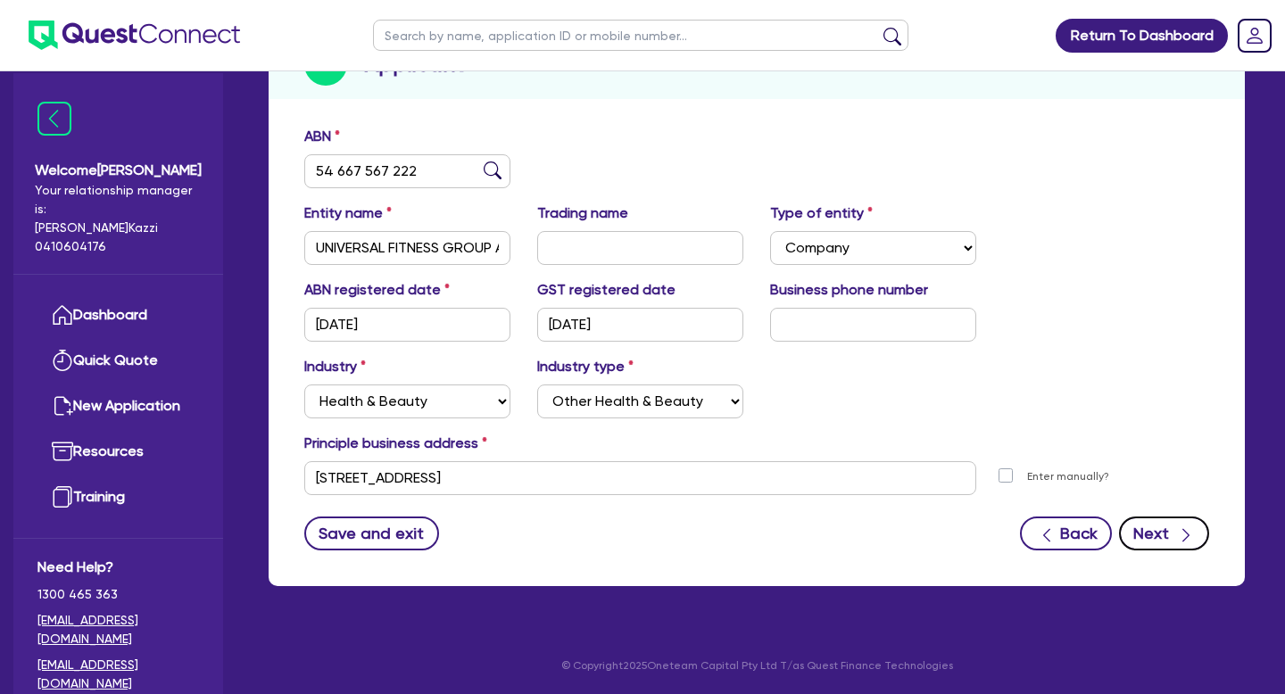
click at [1173, 534] on button "Next" at bounding box center [1164, 534] width 90 height 34
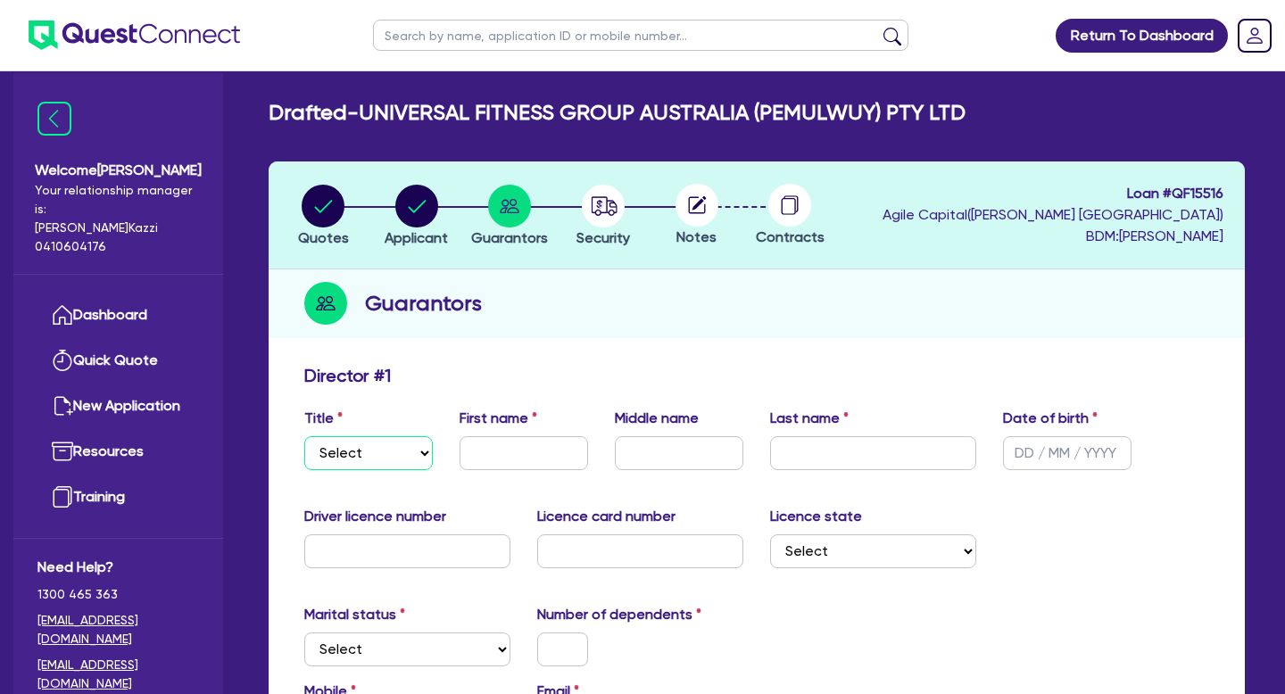
click at [427, 452] on select "Select Mr Mrs Ms Miss Dr" at bounding box center [368, 453] width 129 height 34
select select "MR"
click at [304, 436] on select "Select Mr Mrs Ms Miss Dr" at bounding box center [368, 453] width 129 height 34
click at [526, 444] on input "text" at bounding box center [524, 453] width 129 height 34
type input "[PERSON_NAME]"
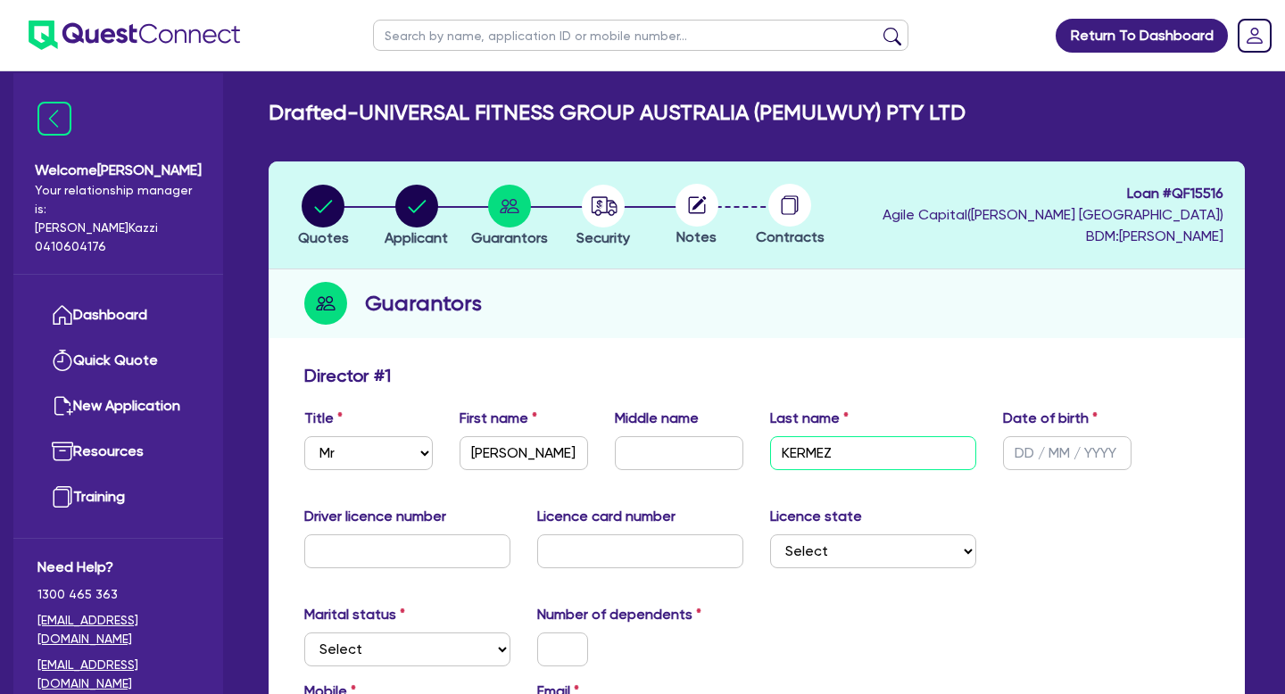
type input "KERMEZ"
click at [1025, 450] on input "text" at bounding box center [1067, 453] width 129 height 34
type input "[DATE]"
click at [392, 545] on input "text" at bounding box center [407, 552] width 206 height 34
type input "15430252"
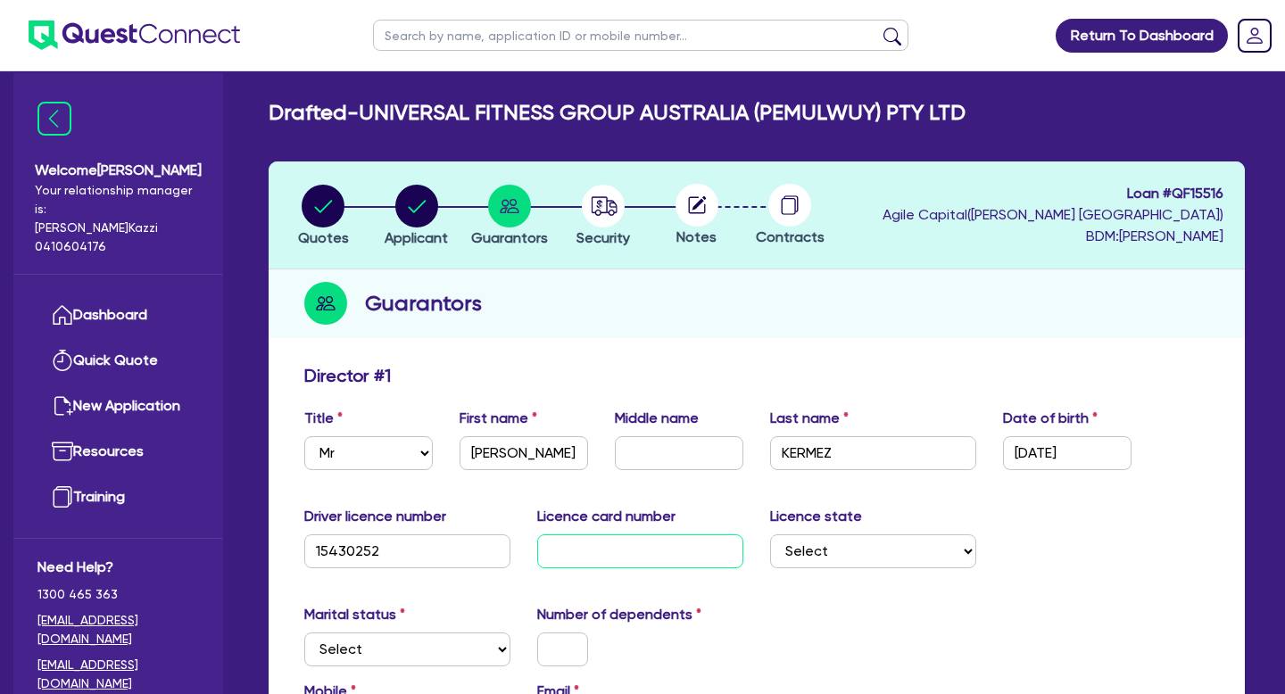
click at [644, 554] on input "text" at bounding box center [640, 552] width 206 height 34
type input "2060459640"
click at [969, 551] on select "Select [GEOGRAPHIC_DATA] [GEOGRAPHIC_DATA] [GEOGRAPHIC_DATA] [GEOGRAPHIC_DATA] …" at bounding box center [873, 552] width 206 height 34
select select "[GEOGRAPHIC_DATA]"
click at [770, 535] on select "Select [GEOGRAPHIC_DATA] [GEOGRAPHIC_DATA] [GEOGRAPHIC_DATA] [GEOGRAPHIC_DATA] …" at bounding box center [873, 552] width 206 height 34
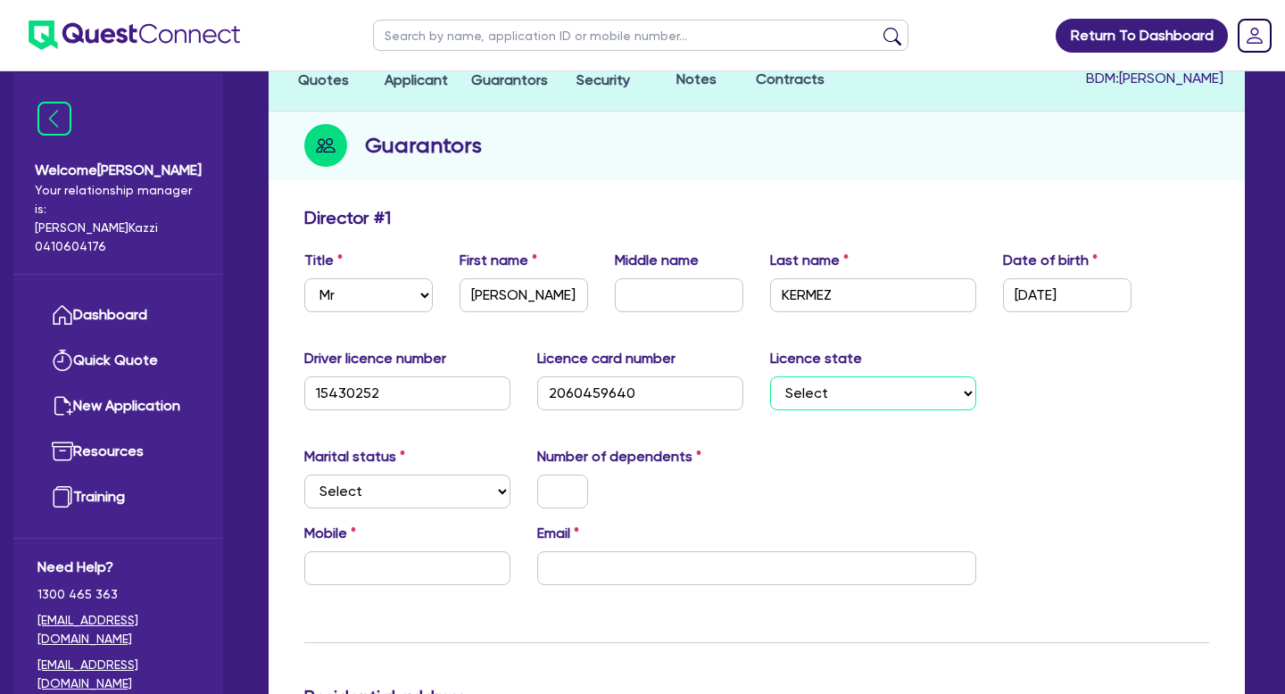
scroll to position [157, 0]
click at [500, 491] on select "Select Single Married De Facto / Partner" at bounding box center [407, 493] width 206 height 34
